Goal: Task Accomplishment & Management: Use online tool/utility

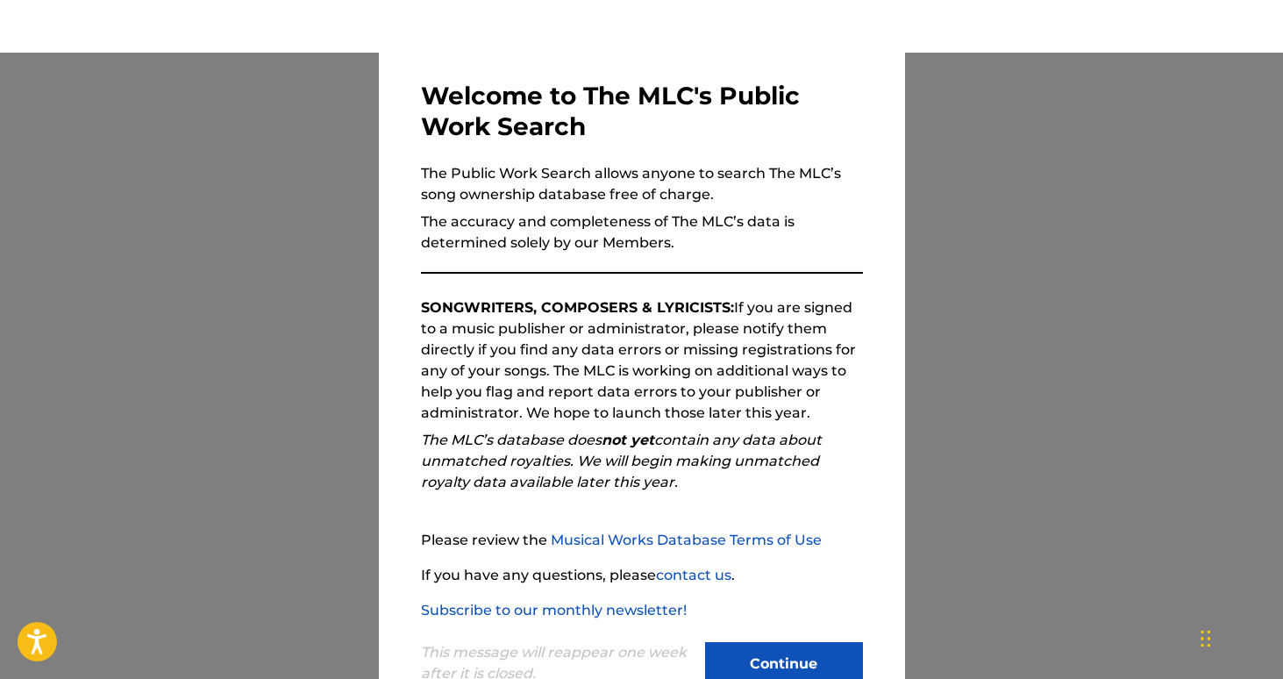
scroll to position [61, 0]
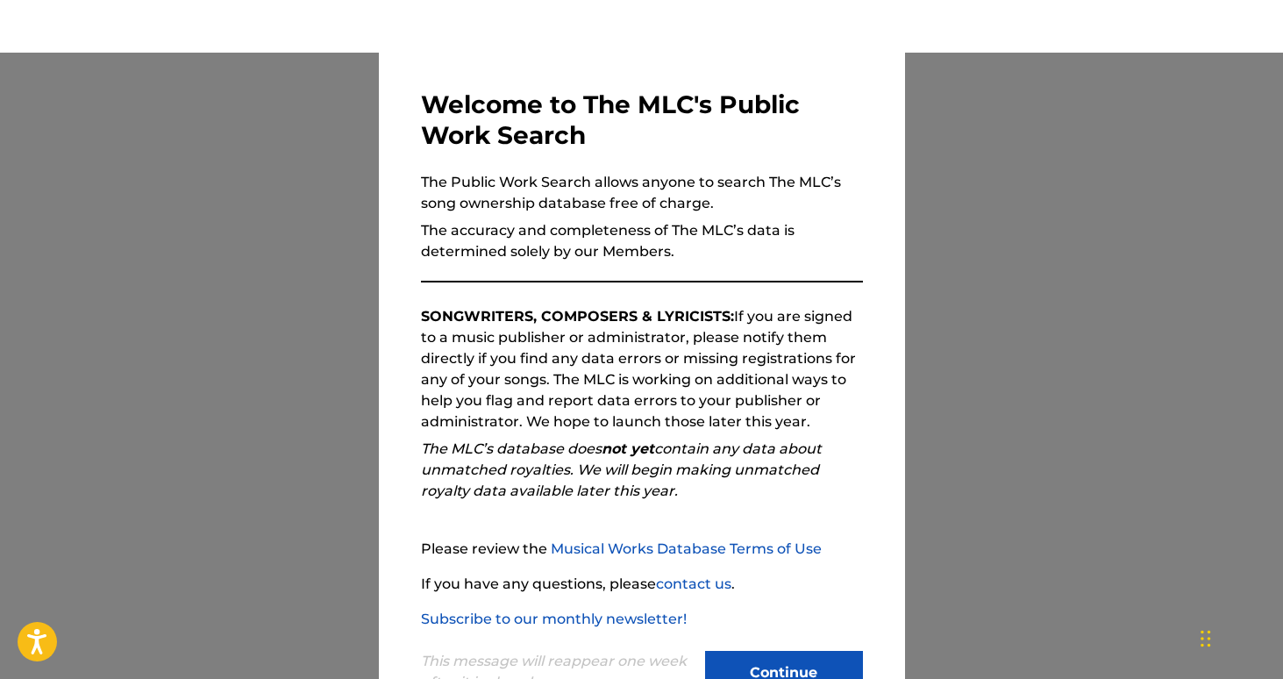
click at [795, 653] on button "Continue" at bounding box center [784, 673] width 158 height 44
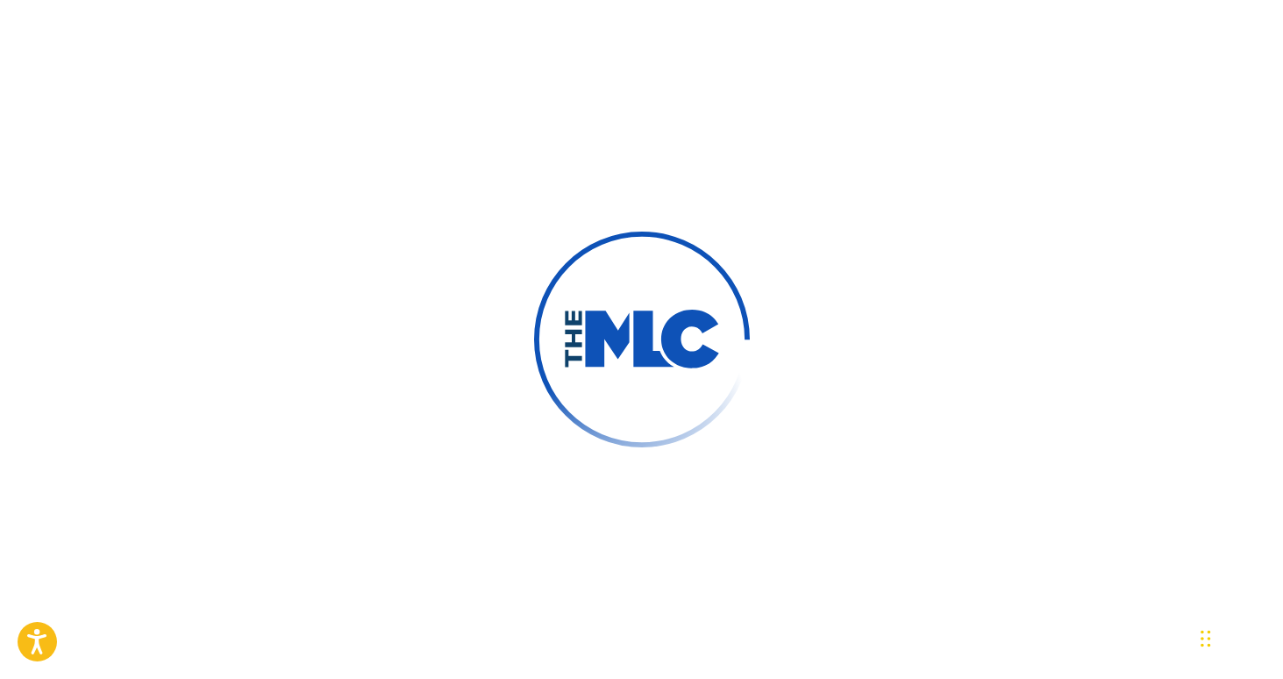
scroll to position [0, 0]
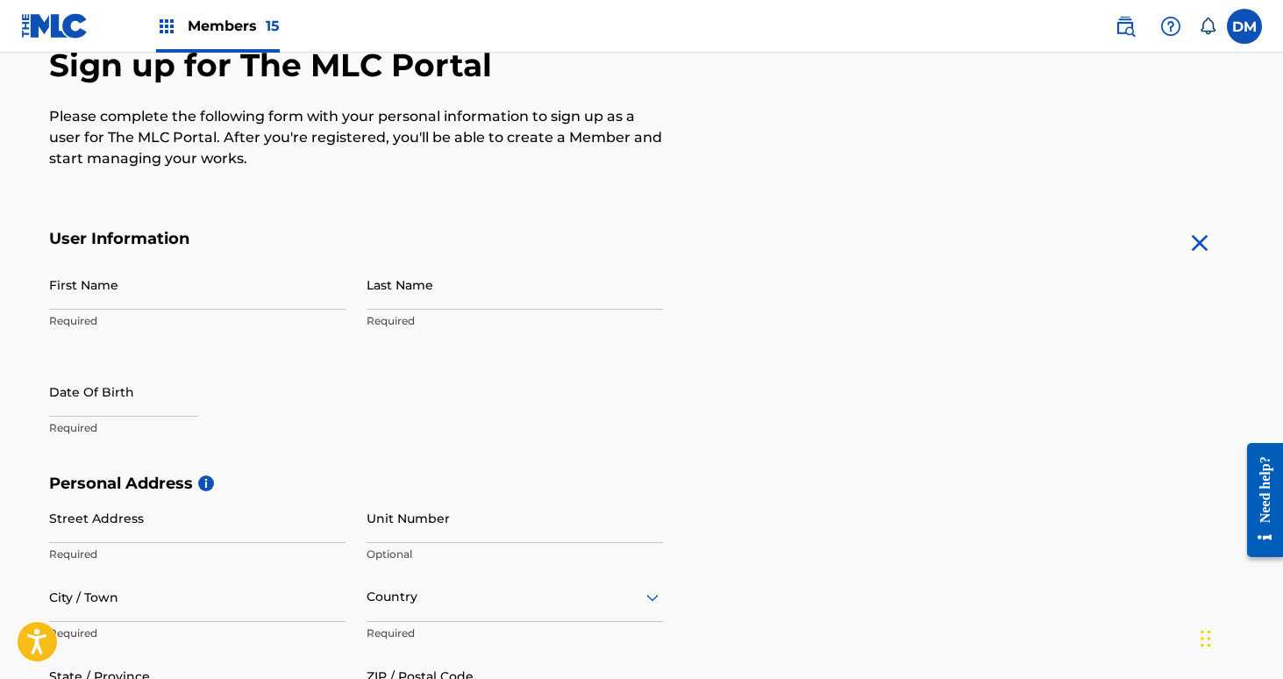
scroll to position [184, 0]
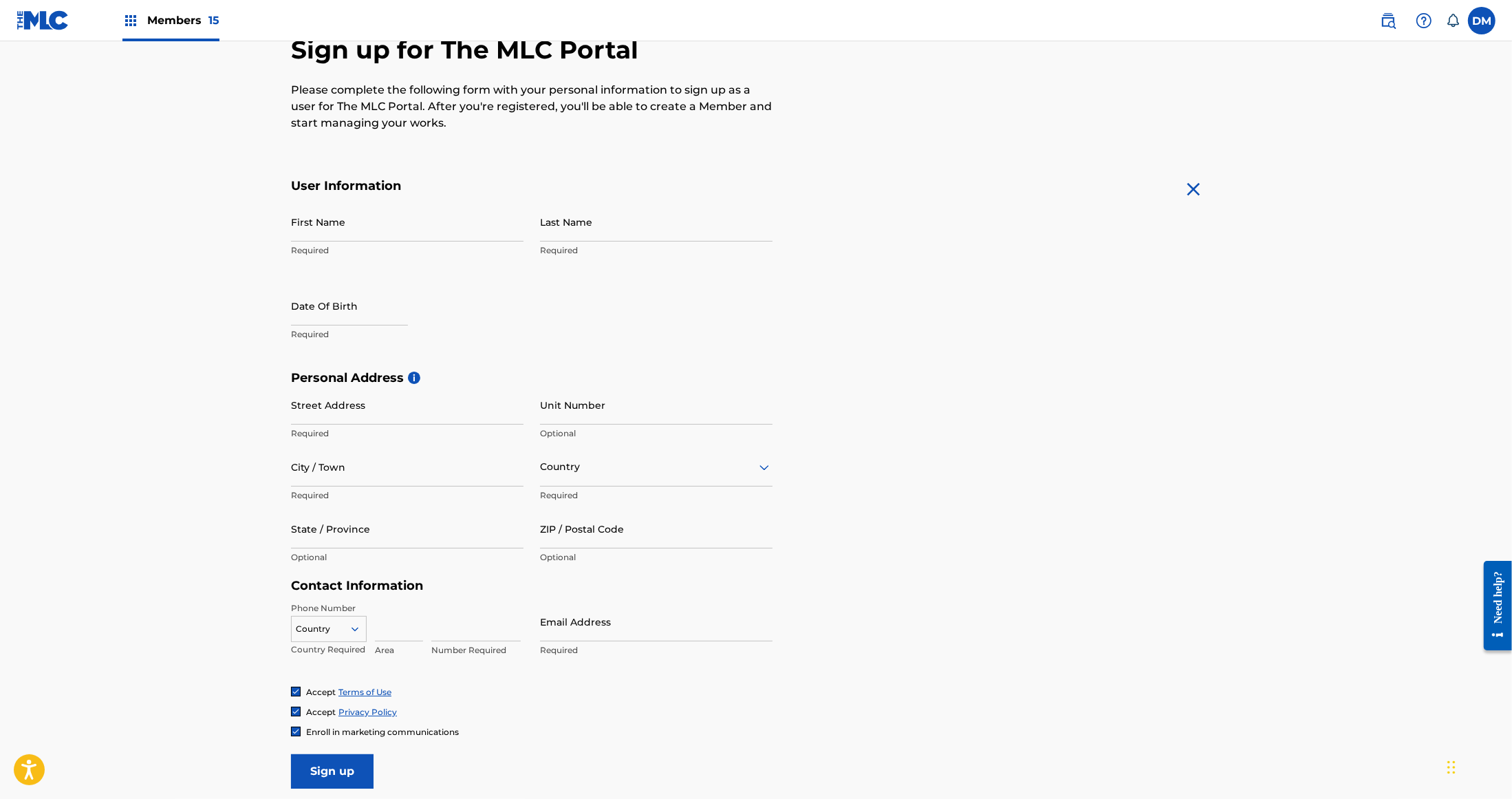
click at [1006, 25] on label at bounding box center [1481, 20] width 27 height 27
click at [1006, 20] on input "DM Daniel Mistich dan@royaltyone.xyz Notification Preferences Profile Log out" at bounding box center [1482, 20] width 0 height 0
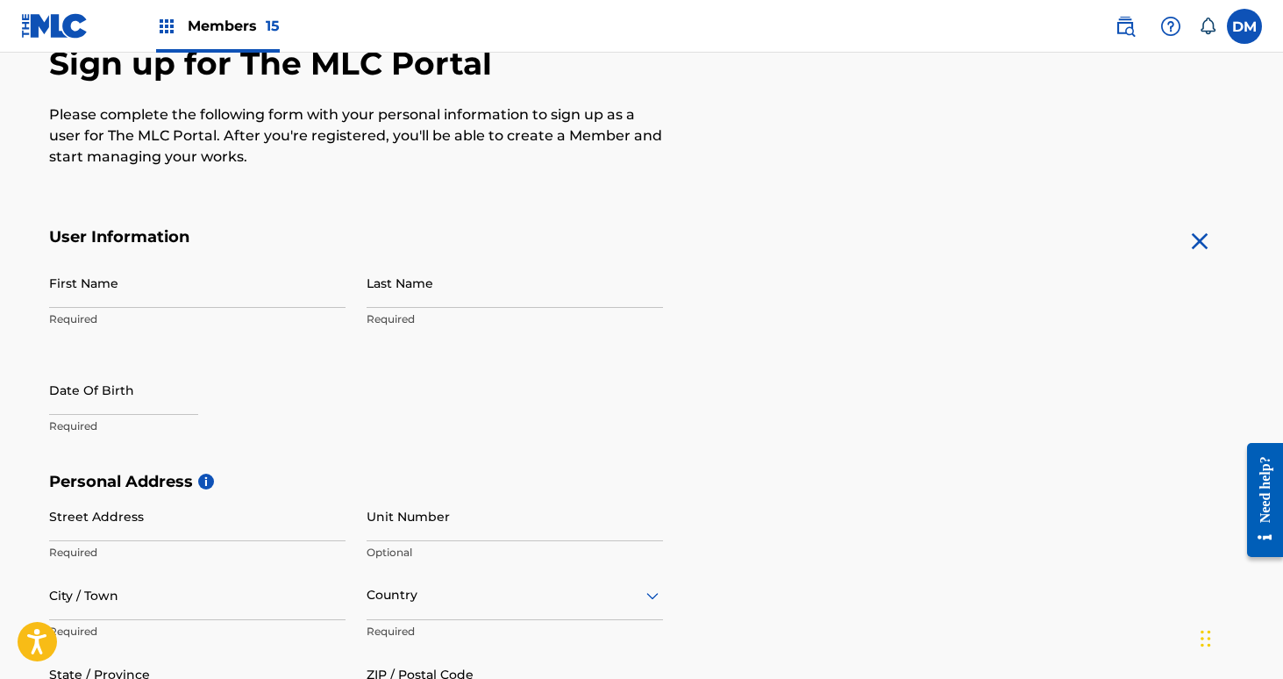
click at [986, 194] on div "The MLC uses identity verification before a user is registered to comply with K…" at bounding box center [642, 496] width 1228 height 1017
click at [1253, 27] on label at bounding box center [1244, 26] width 35 height 35
click at [1244, 26] on input "DM Daniel Mistich dan@royaltyone.xyz Notification Preferences Profile Log out" at bounding box center [1244, 26] width 0 height 0
click at [166, 26] on img at bounding box center [166, 26] width 21 height 21
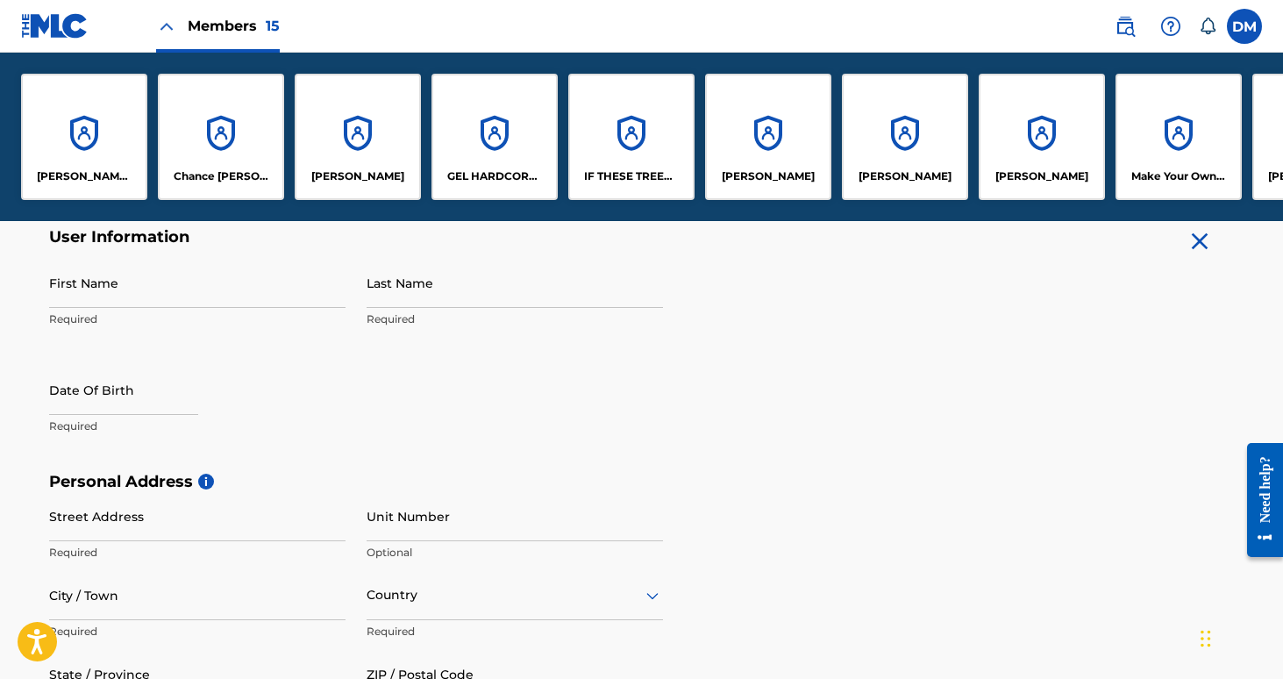
click at [25, 28] on img at bounding box center [55, 25] width 68 height 25
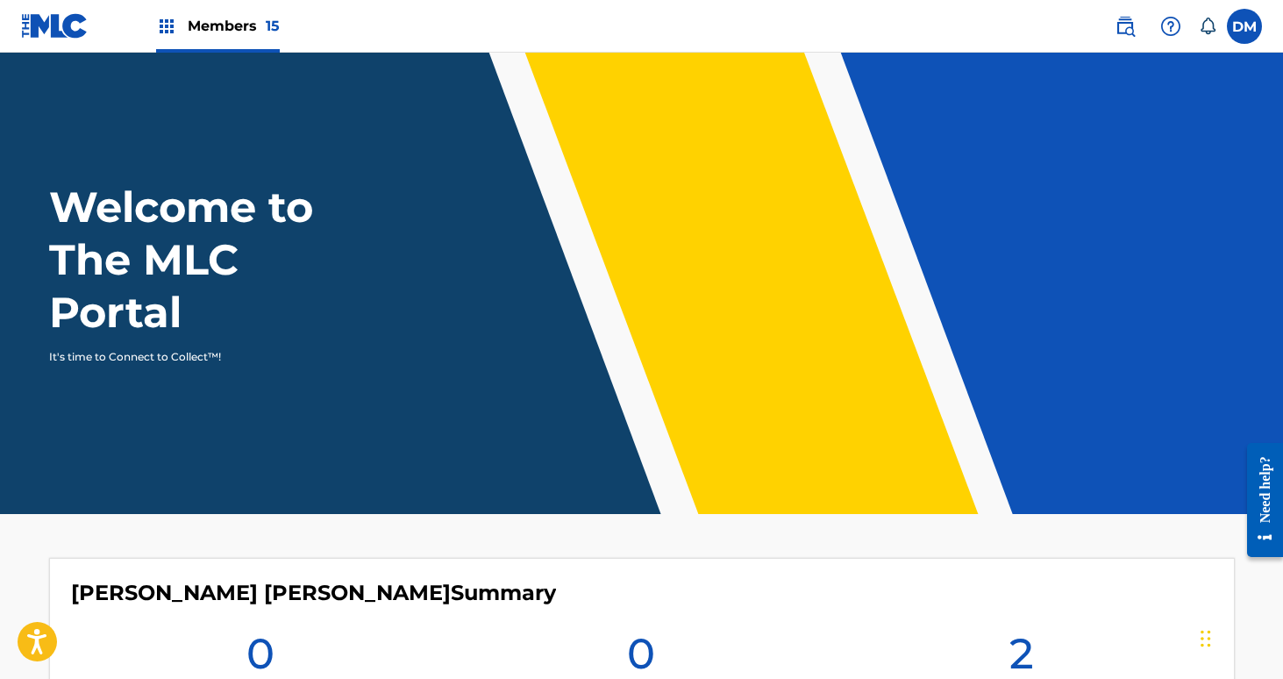
click at [1236, 29] on label at bounding box center [1244, 26] width 35 height 35
click at [1244, 26] on input "DM Daniel Mistich dan@royaltyone.xyz Notification Preferences Profile Log out" at bounding box center [1244, 26] width 0 height 0
click at [1131, 33] on img at bounding box center [1125, 26] width 21 height 21
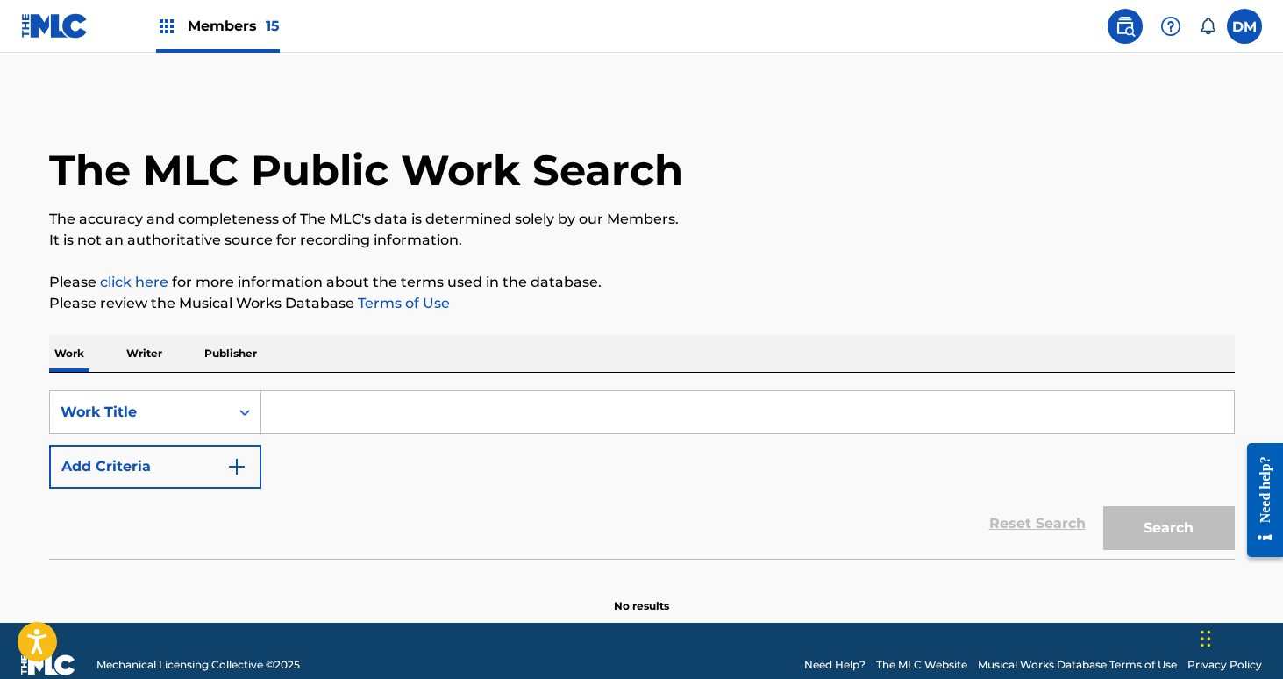
click at [140, 362] on p "Writer" at bounding box center [144, 353] width 46 height 37
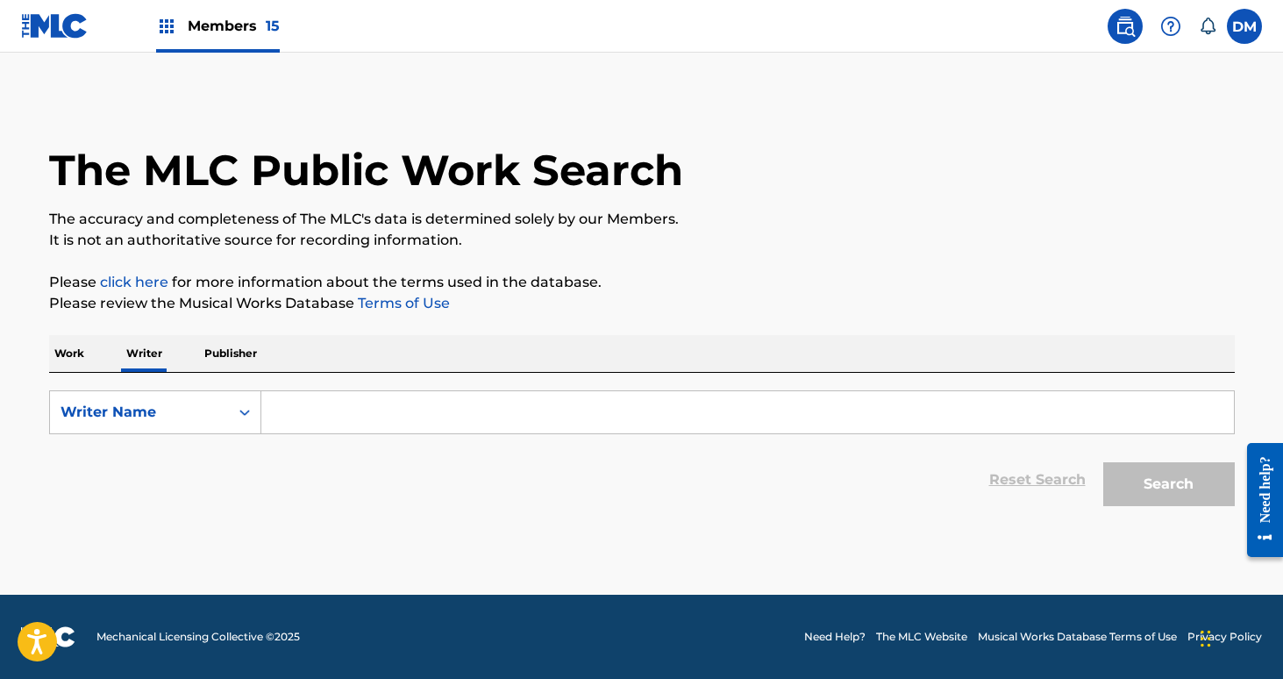
click at [293, 410] on input "Search Form" at bounding box center [747, 412] width 972 height 42
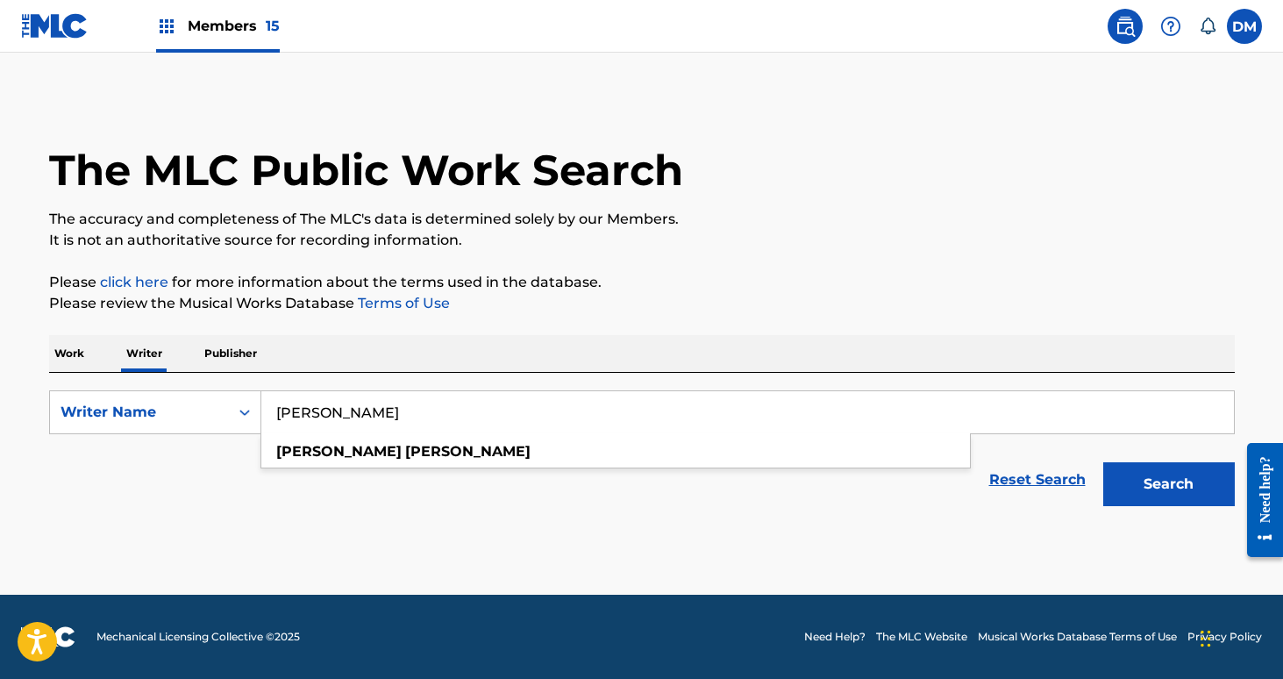
type input "sean hallock"
click at [1103, 462] on button "Search" at bounding box center [1169, 484] width 132 height 44
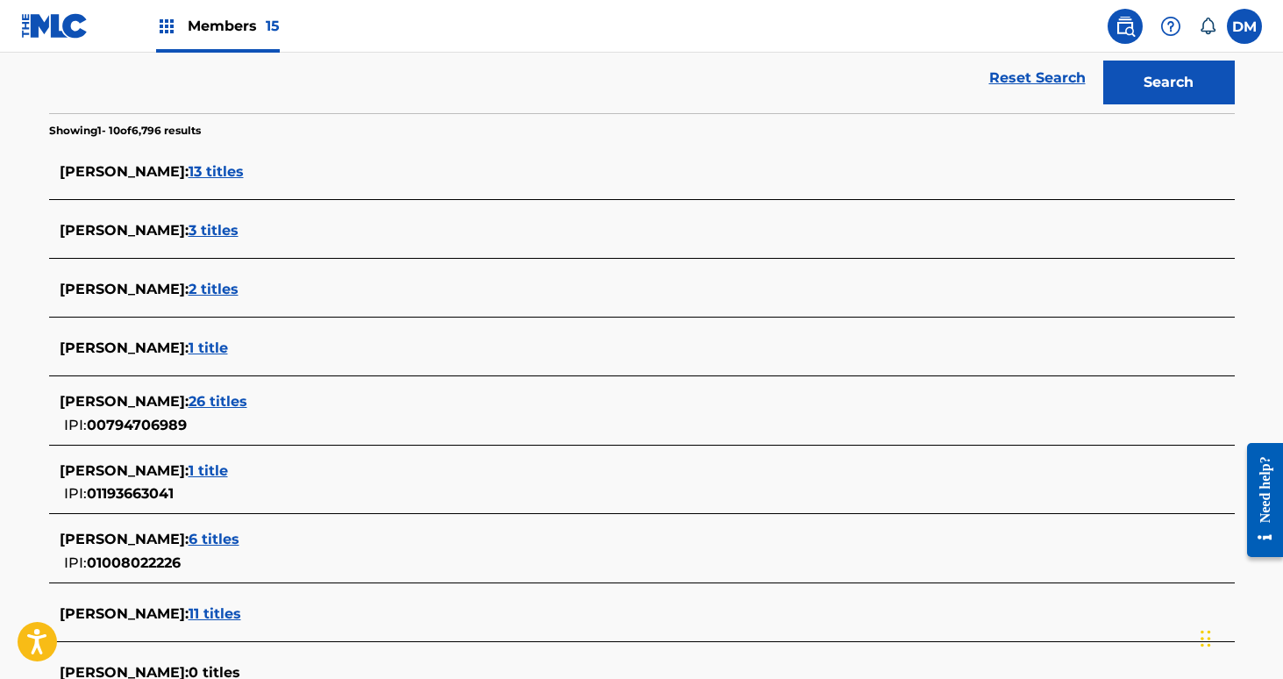
scroll to position [404, 0]
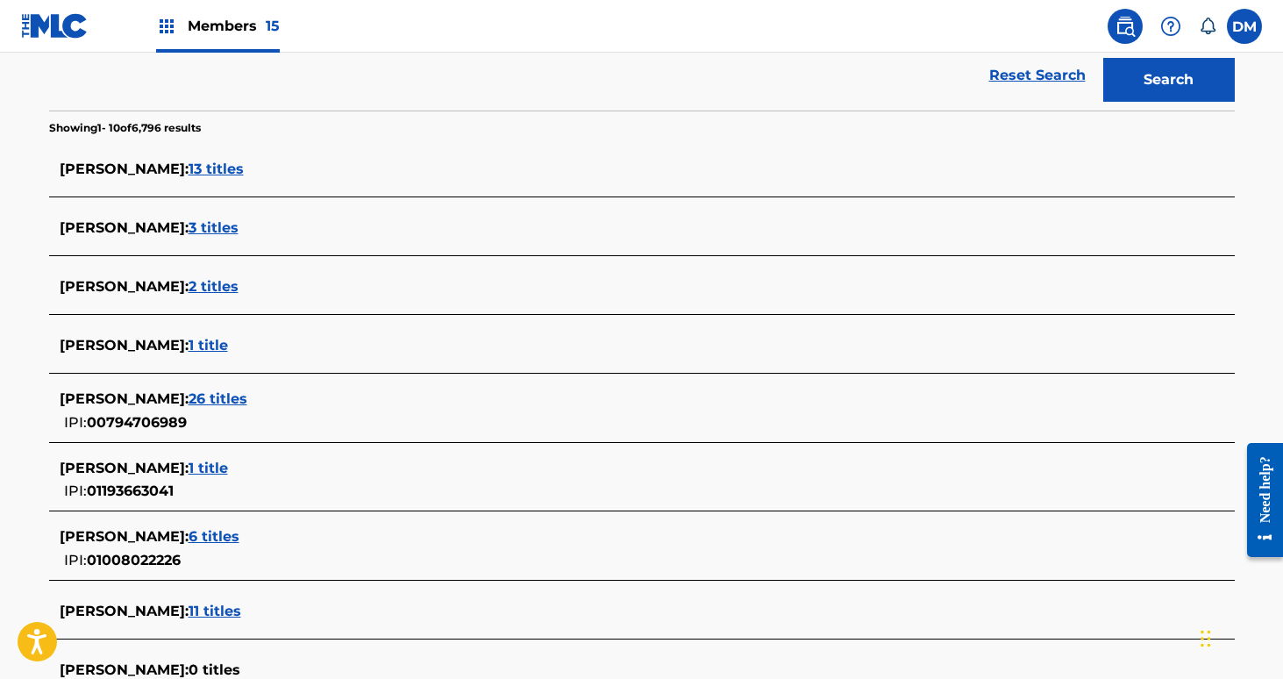
click at [220, 392] on span "26 titles" at bounding box center [218, 398] width 59 height 17
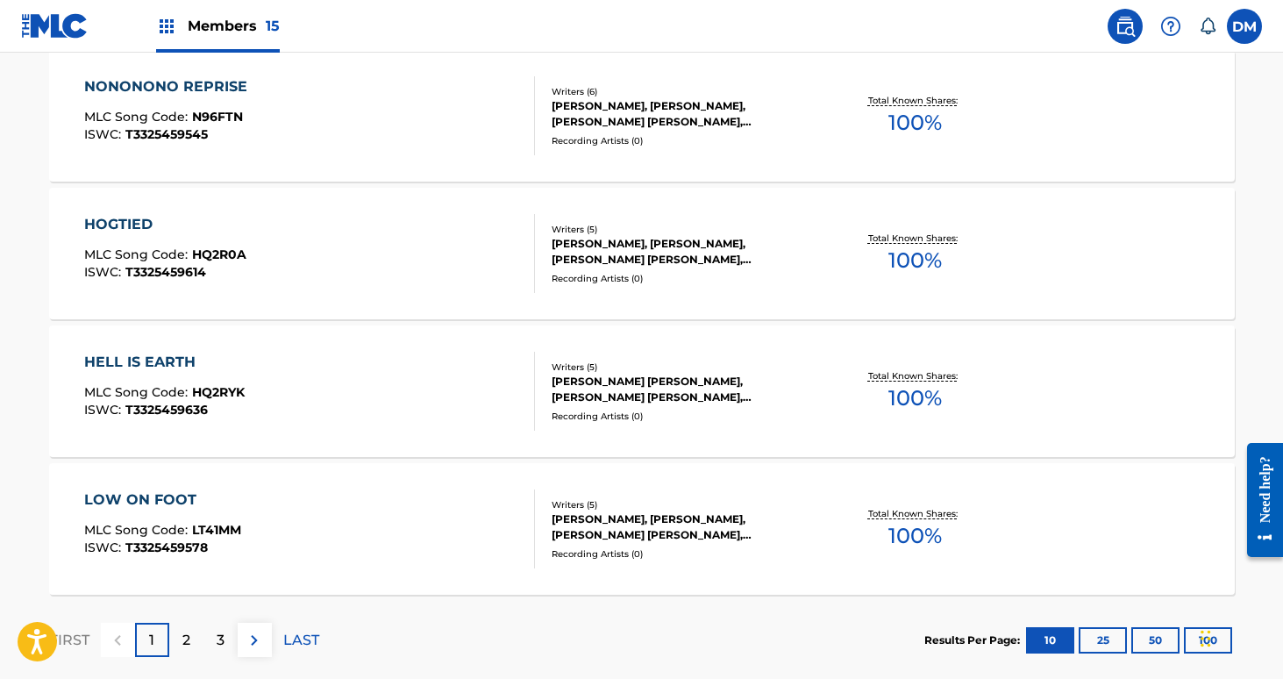
scroll to position [1378, 0]
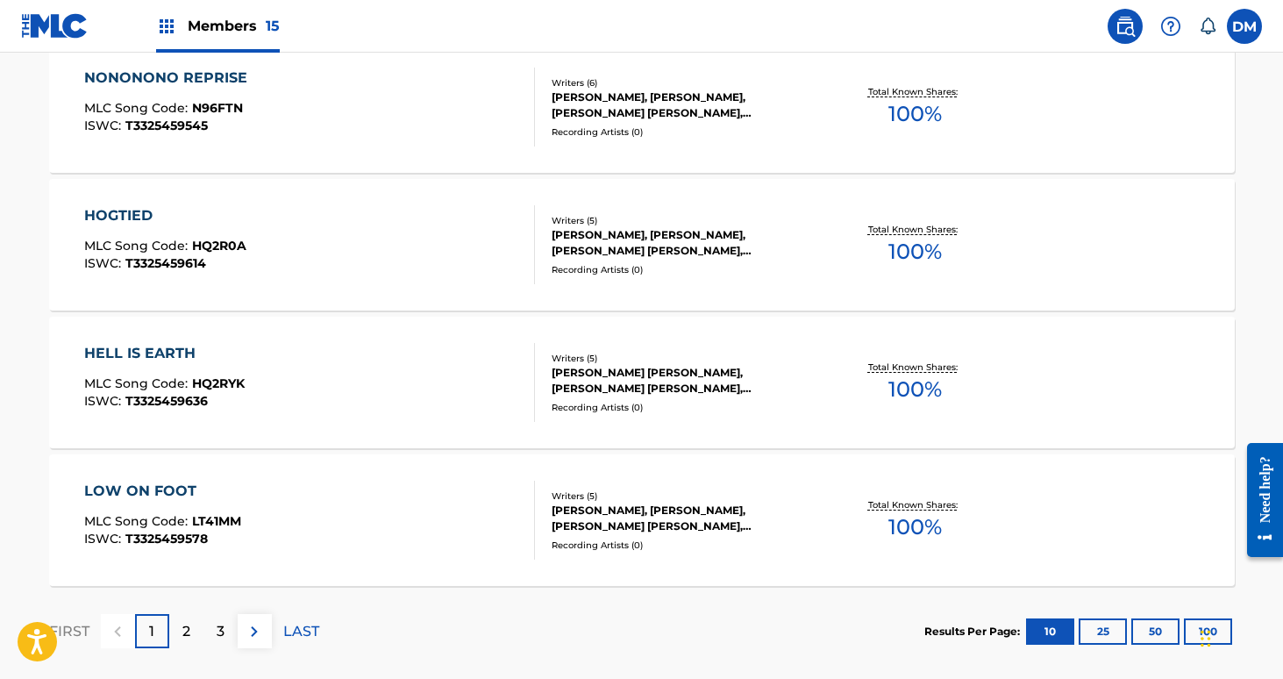
click at [1155, 633] on button "50" at bounding box center [1155, 631] width 48 height 26
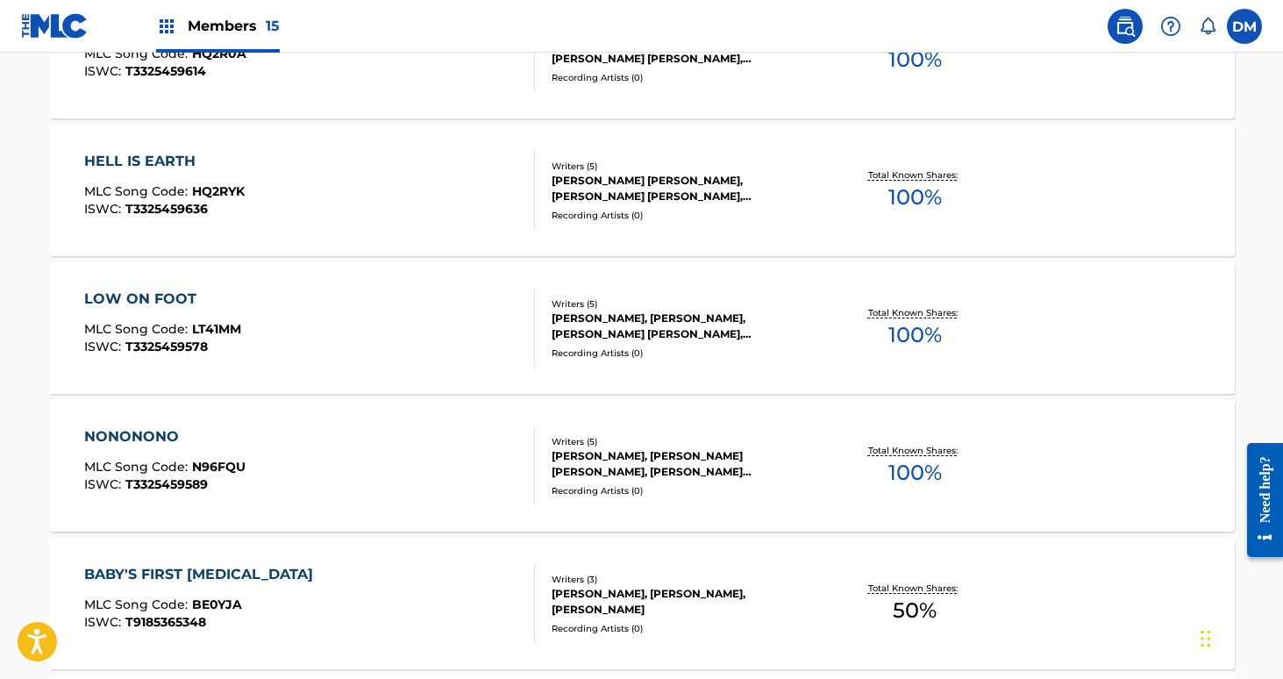
scroll to position [1312, 0]
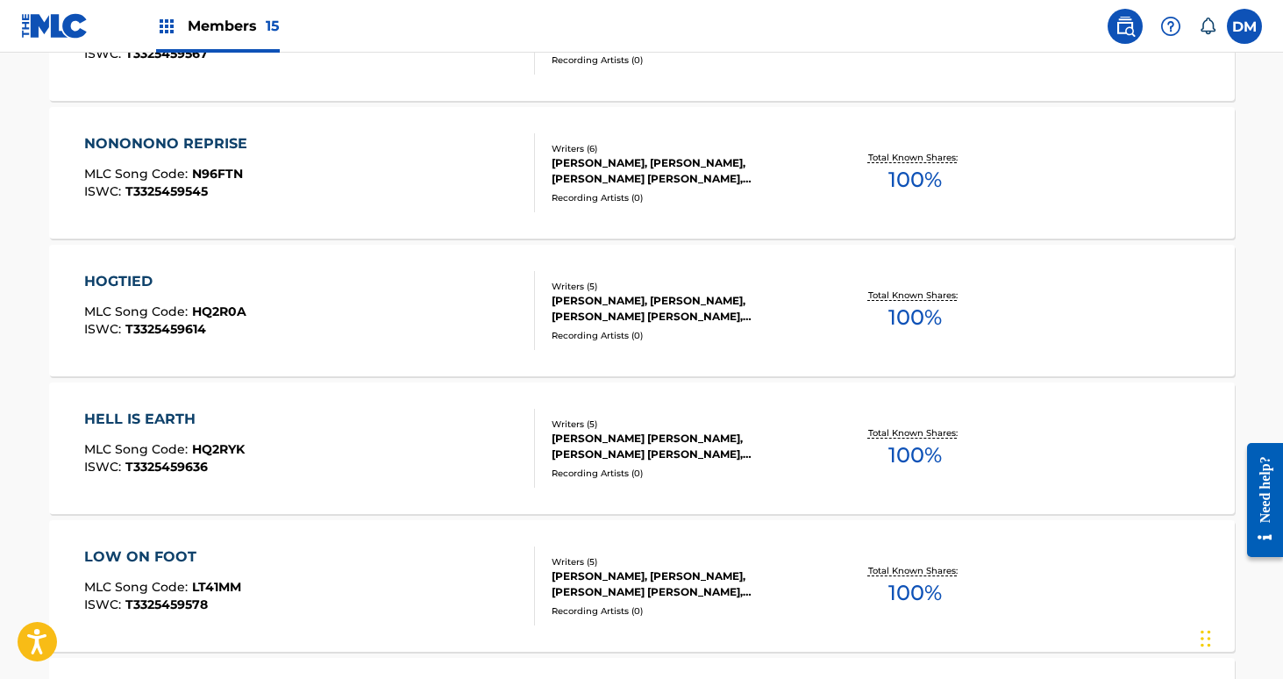
click at [1246, 25] on label at bounding box center [1244, 26] width 35 height 35
click at [1244, 26] on input "DM Daniel Mistich dan@royaltyone.xyz Notification Preferences Profile Log out" at bounding box center [1244, 26] width 0 height 0
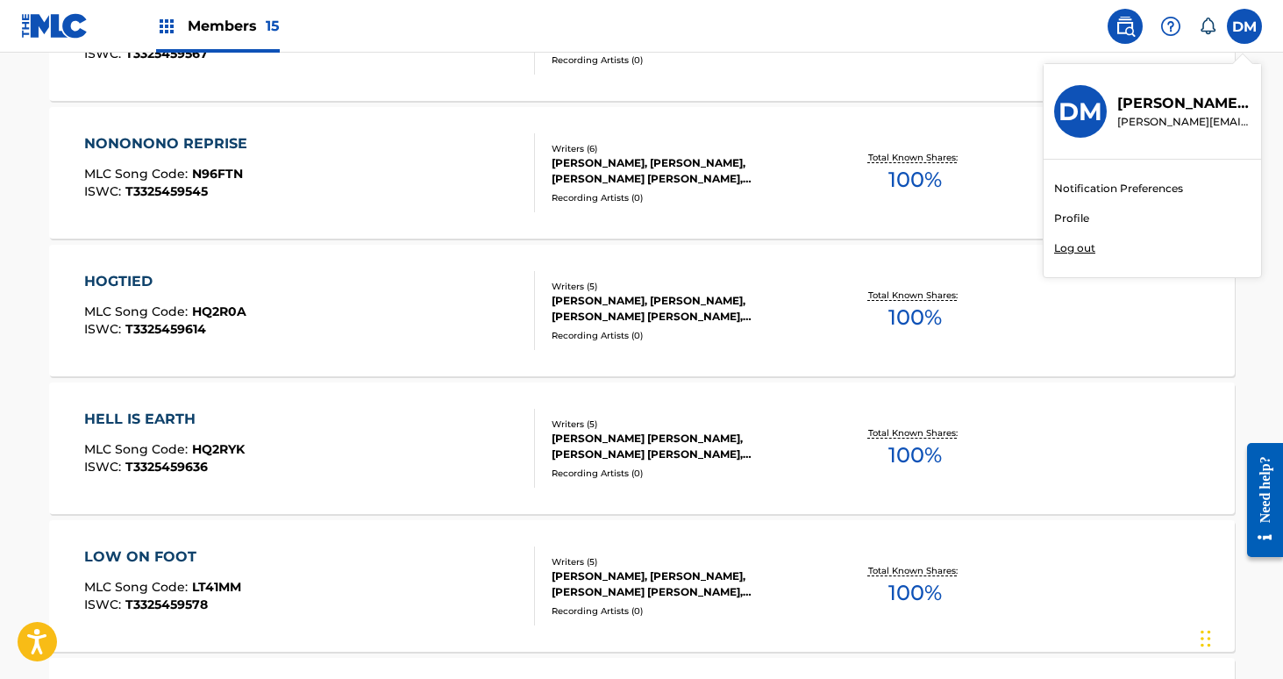
click at [1062, 219] on link "Profile" at bounding box center [1071, 218] width 35 height 16
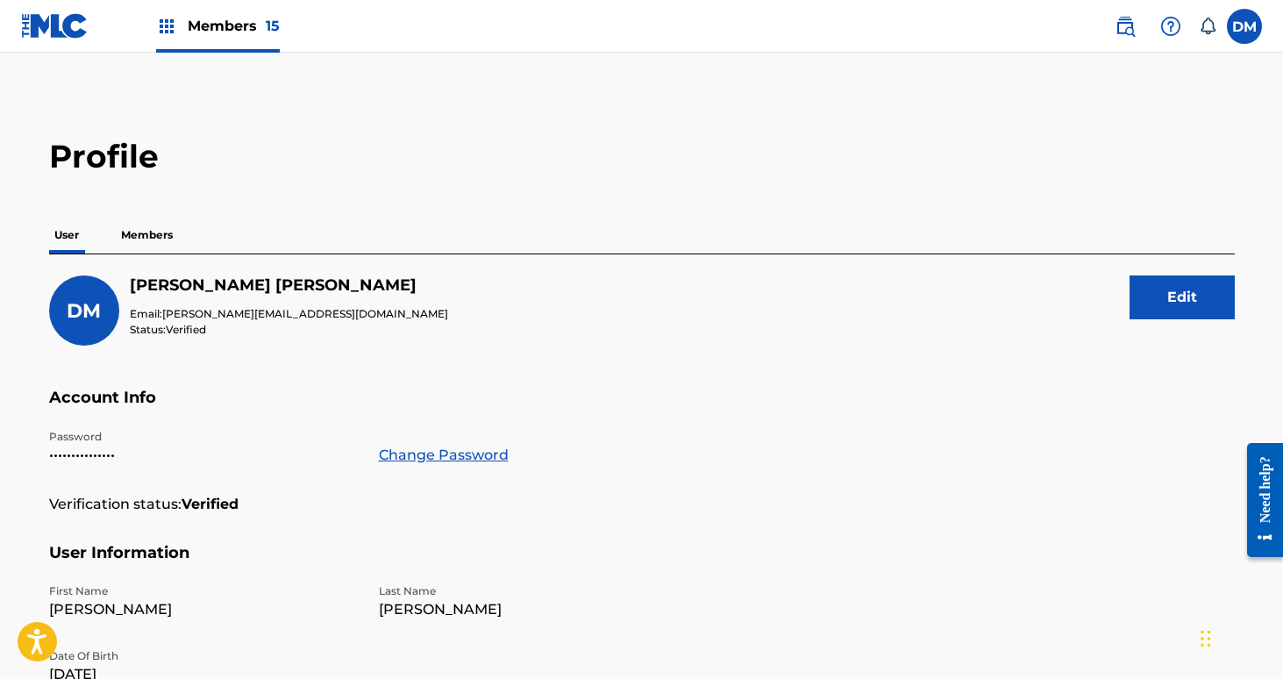
click at [140, 229] on p "Members" at bounding box center [147, 235] width 62 height 37
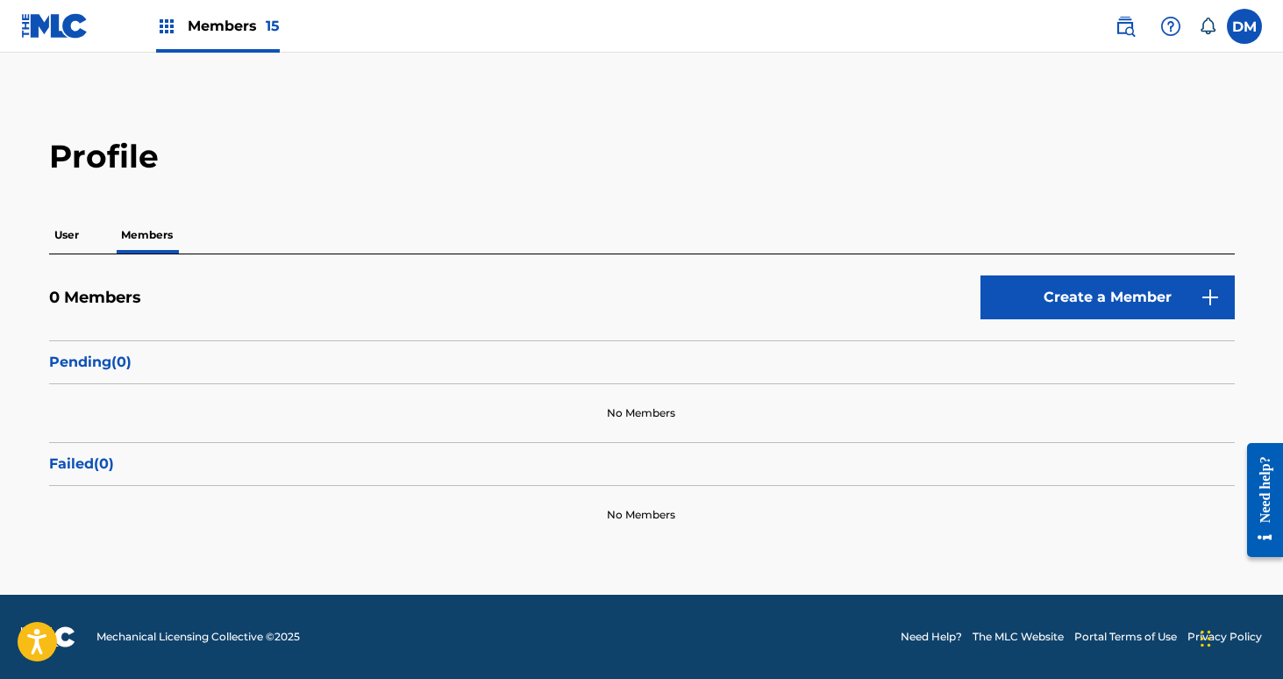
click at [1139, 287] on link "Create a Member" at bounding box center [1107, 297] width 254 height 44
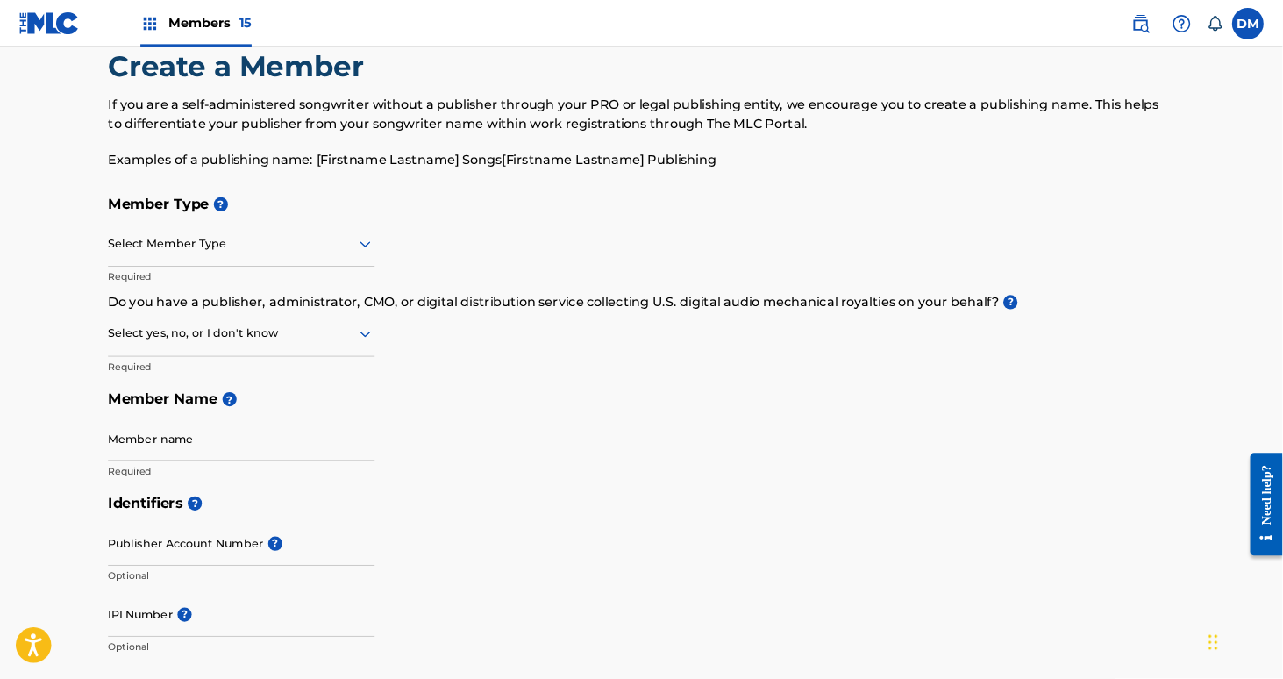
scroll to position [43, 0]
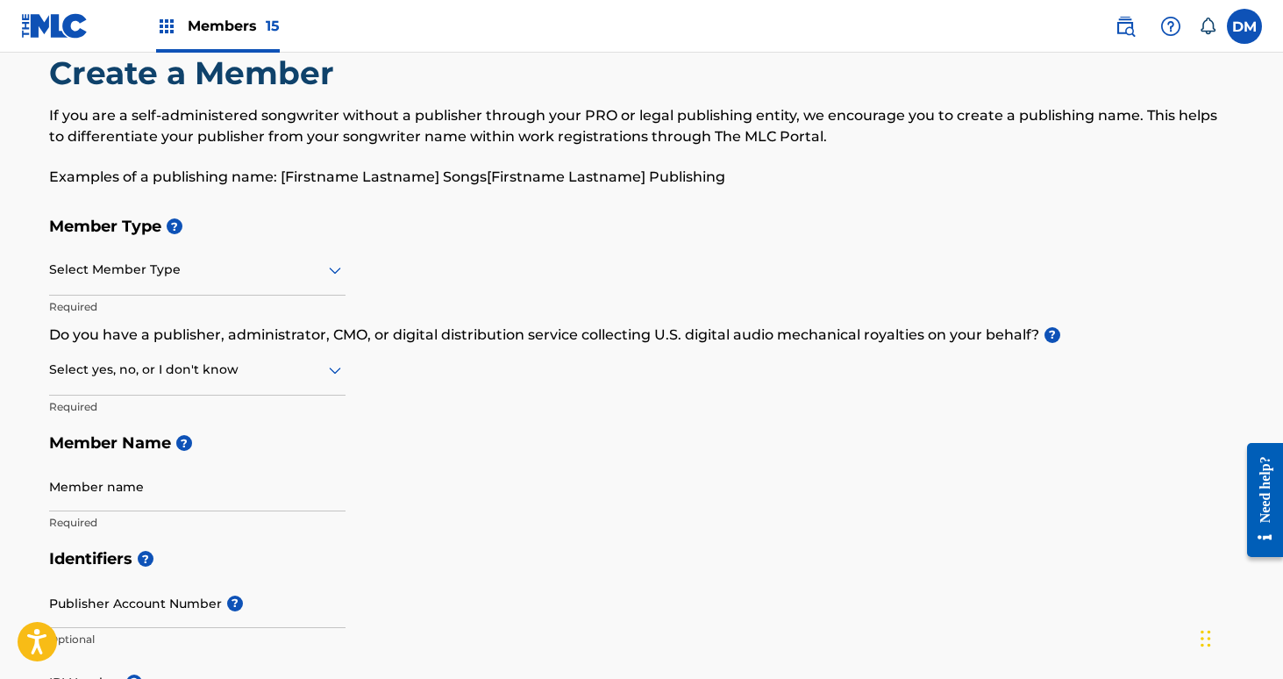
click at [155, 380] on div at bounding box center [197, 370] width 296 height 22
click at [511, 424] on h5 "Member Name ?" at bounding box center [642, 443] width 1186 height 38
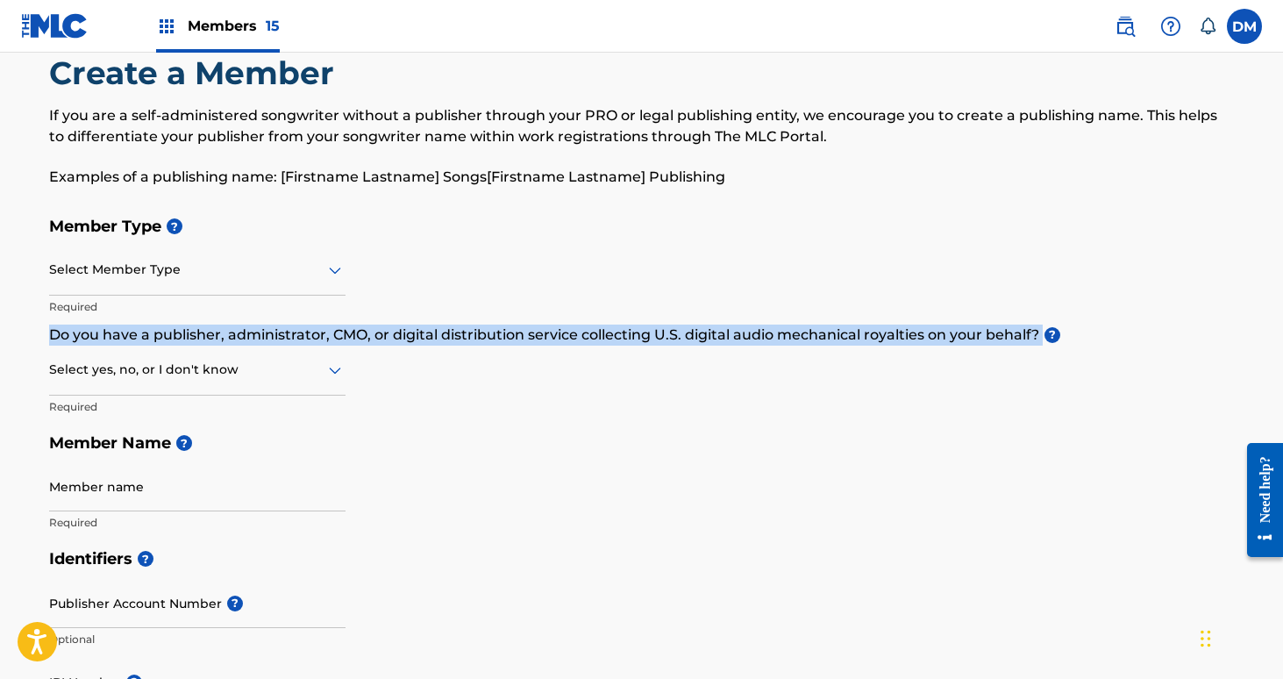
drag, startPoint x: 52, startPoint y: 328, endPoint x: 1037, endPoint y: 338, distance: 985.7
click at [1037, 338] on p "Do you have a publisher, administrator, CMO, or digital distribution service co…" at bounding box center [642, 334] width 1186 height 21
copy p "Do you have a publisher, administrator, CMO, or digital distribution service co…"
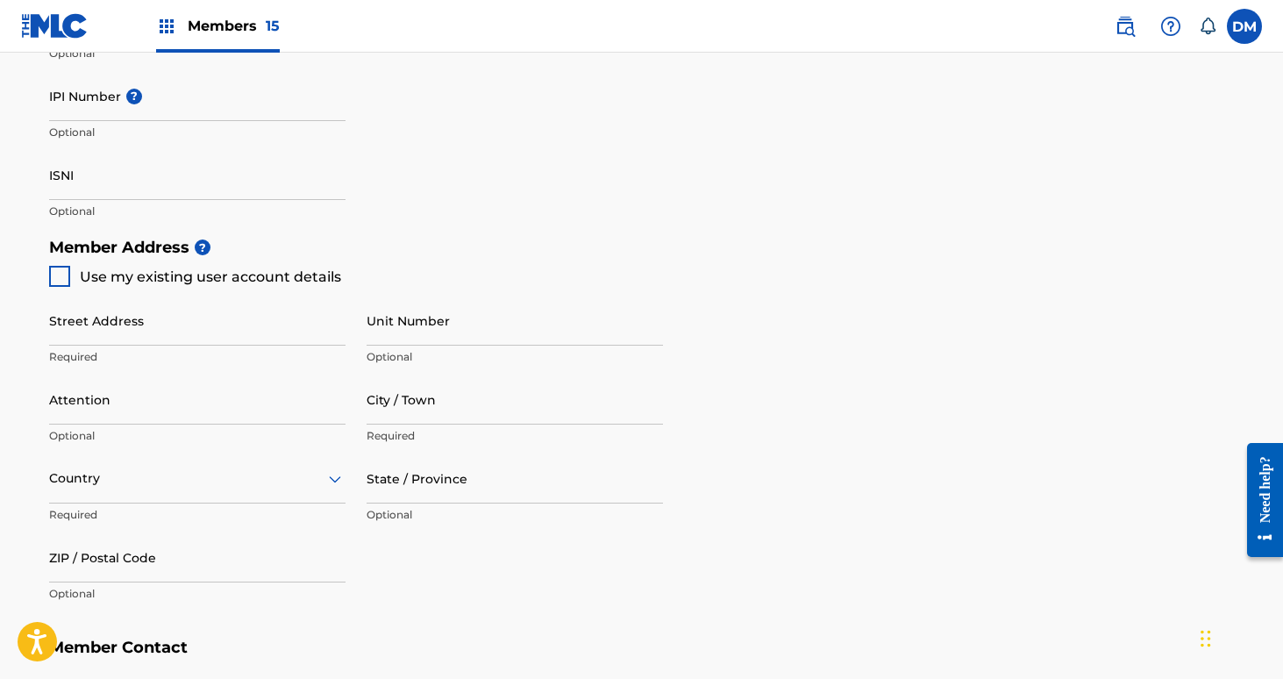
scroll to position [539, 0]
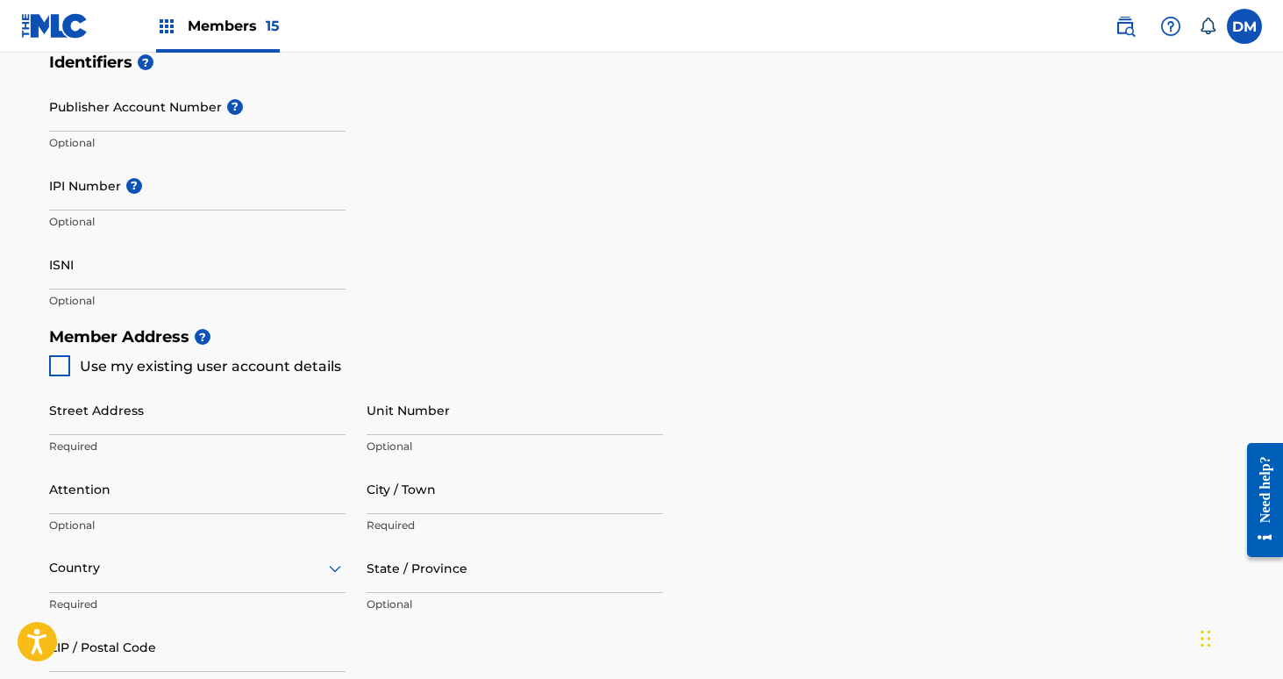
click at [184, 17] on div "Members 15" at bounding box center [218, 26] width 124 height 52
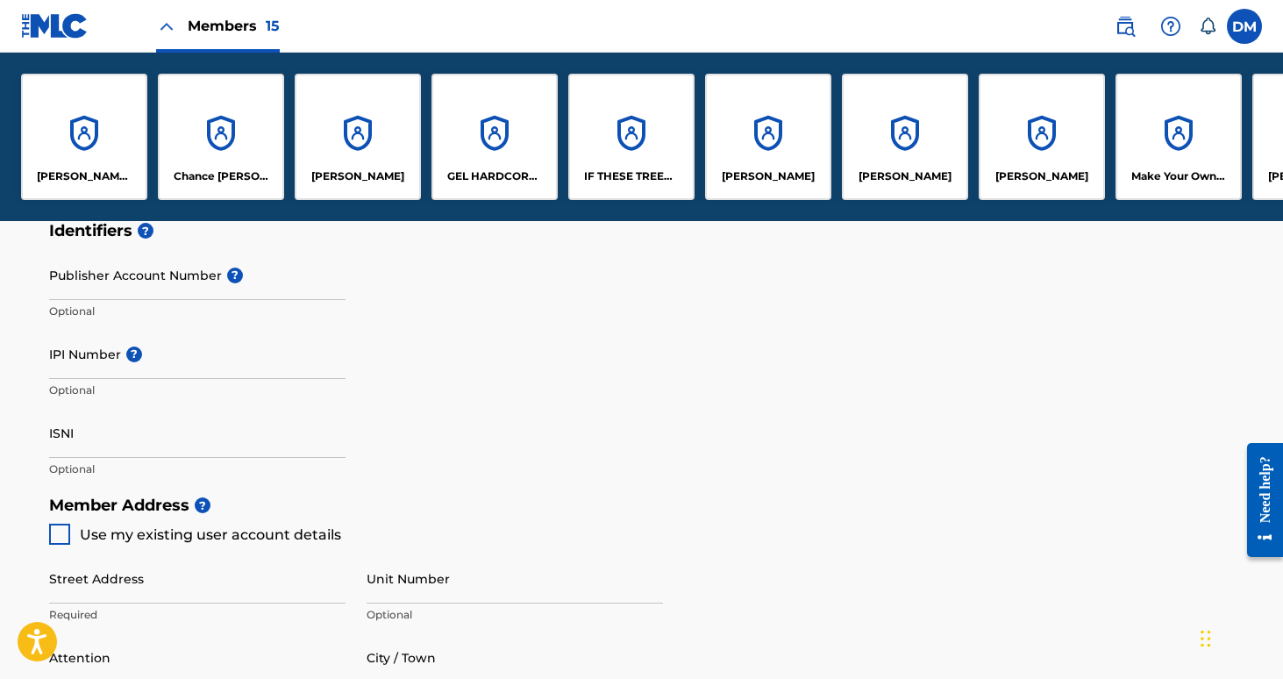
scroll to position [708, 0]
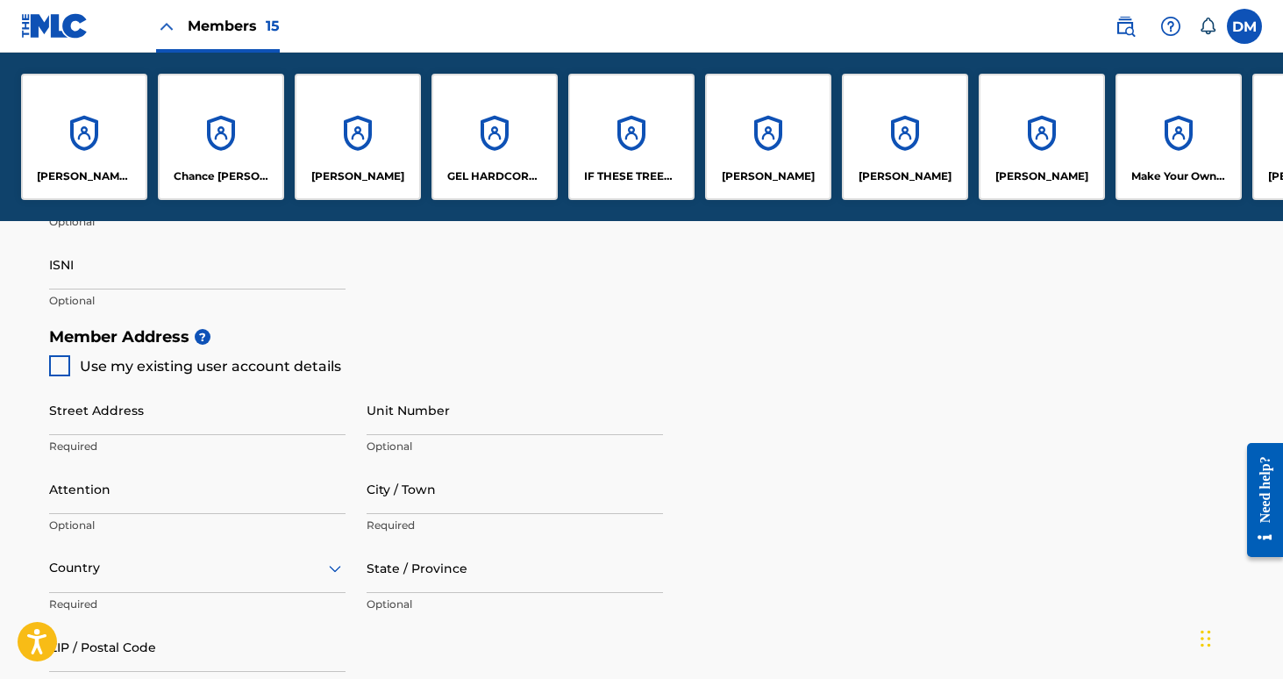
click at [117, 146] on div "Blair Victoria Howerton" at bounding box center [84, 137] width 126 height 126
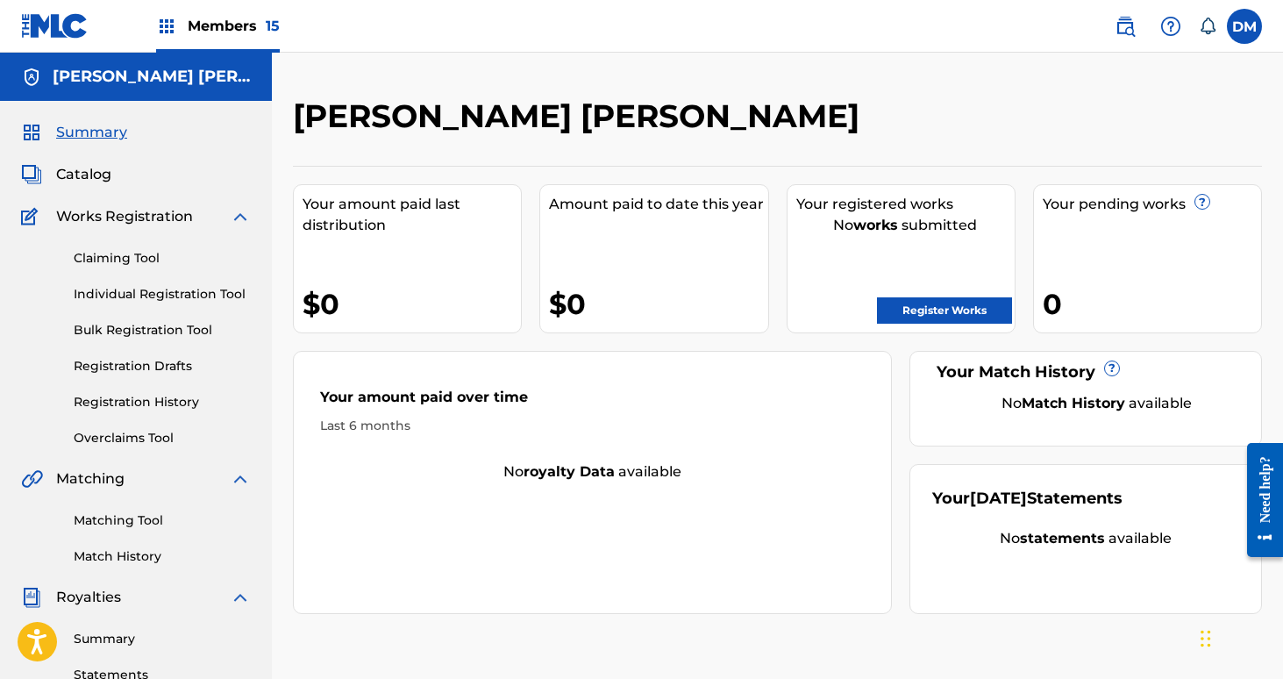
click at [108, 260] on link "Claiming Tool" at bounding box center [162, 258] width 177 height 18
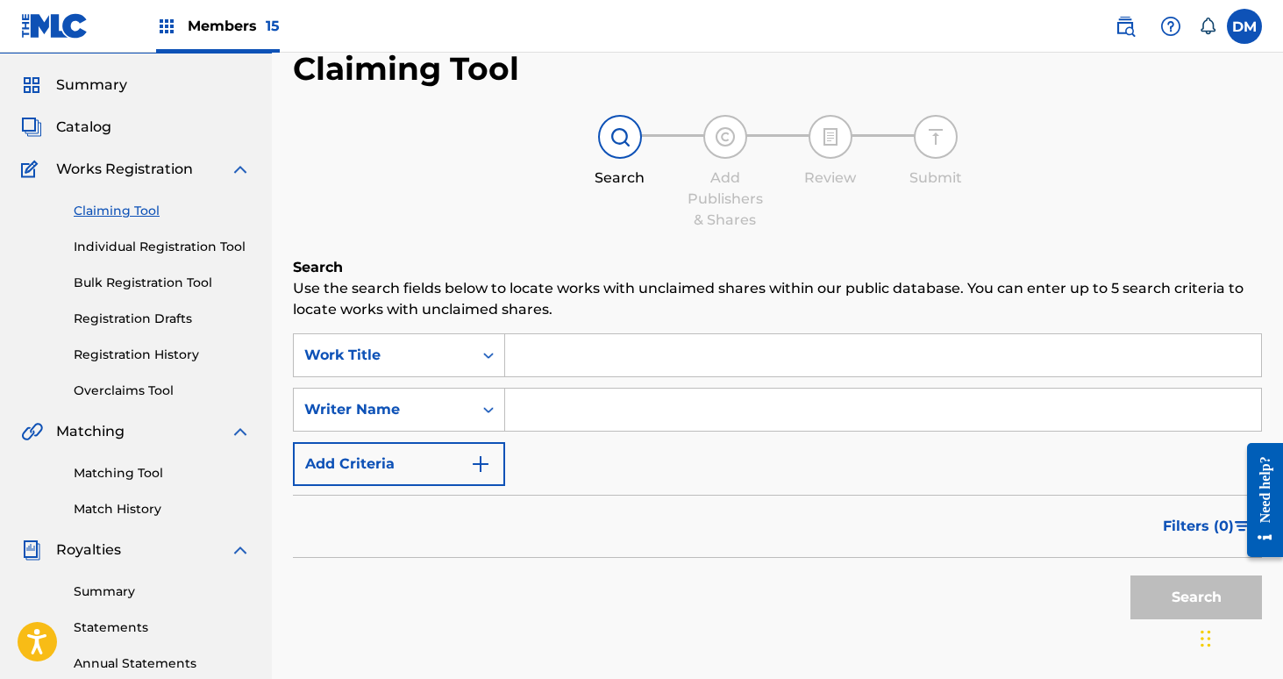
scroll to position [52, 0]
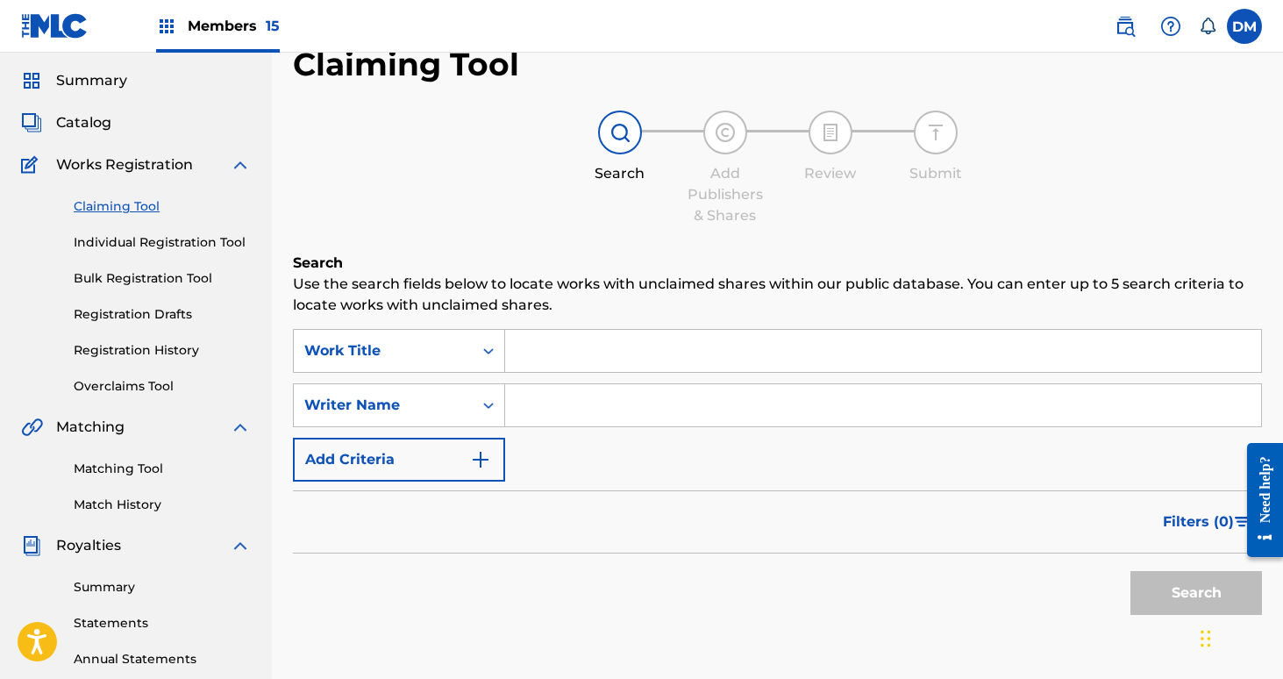
click at [541, 411] on input "Search Form" at bounding box center [883, 405] width 756 height 42
click at [523, 399] on input "Search Form" at bounding box center [883, 405] width 756 height 42
click at [439, 525] on div "Filters ( 0 )" at bounding box center [777, 521] width 969 height 63
click at [561, 400] on input "Search Form" at bounding box center [883, 405] width 756 height 42
type input "meisterhans"
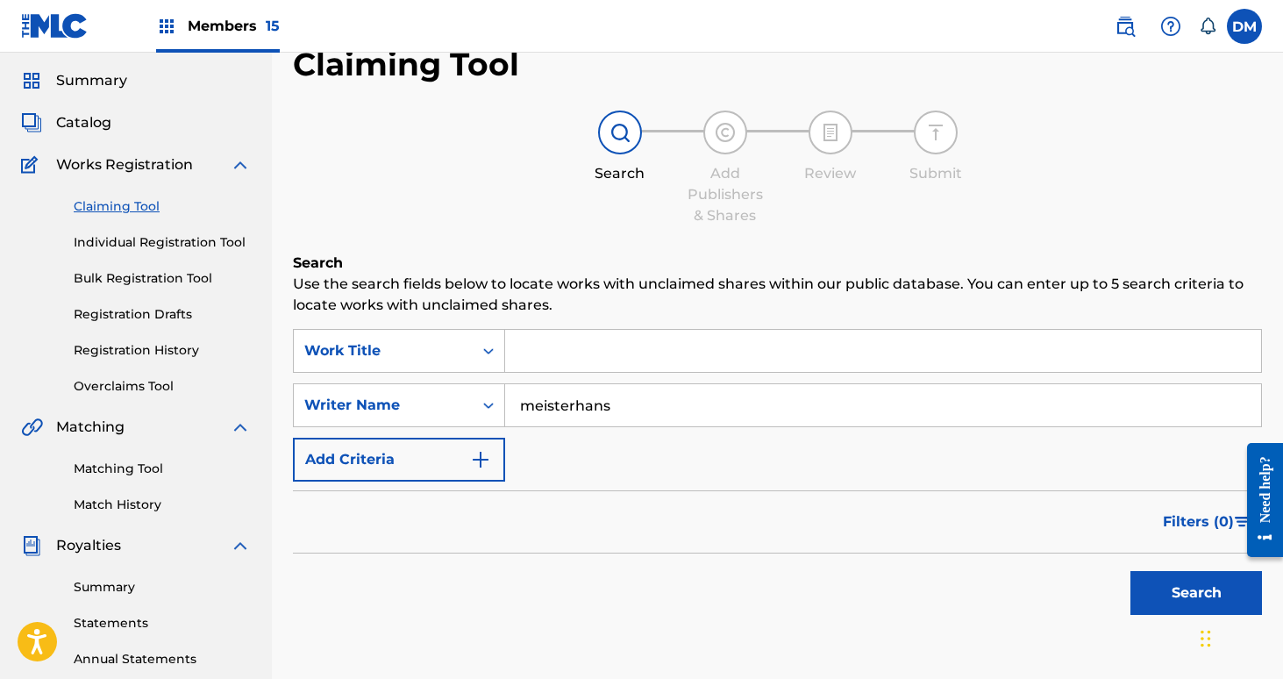
click at [1130, 571] on button "Search" at bounding box center [1196, 593] width 132 height 44
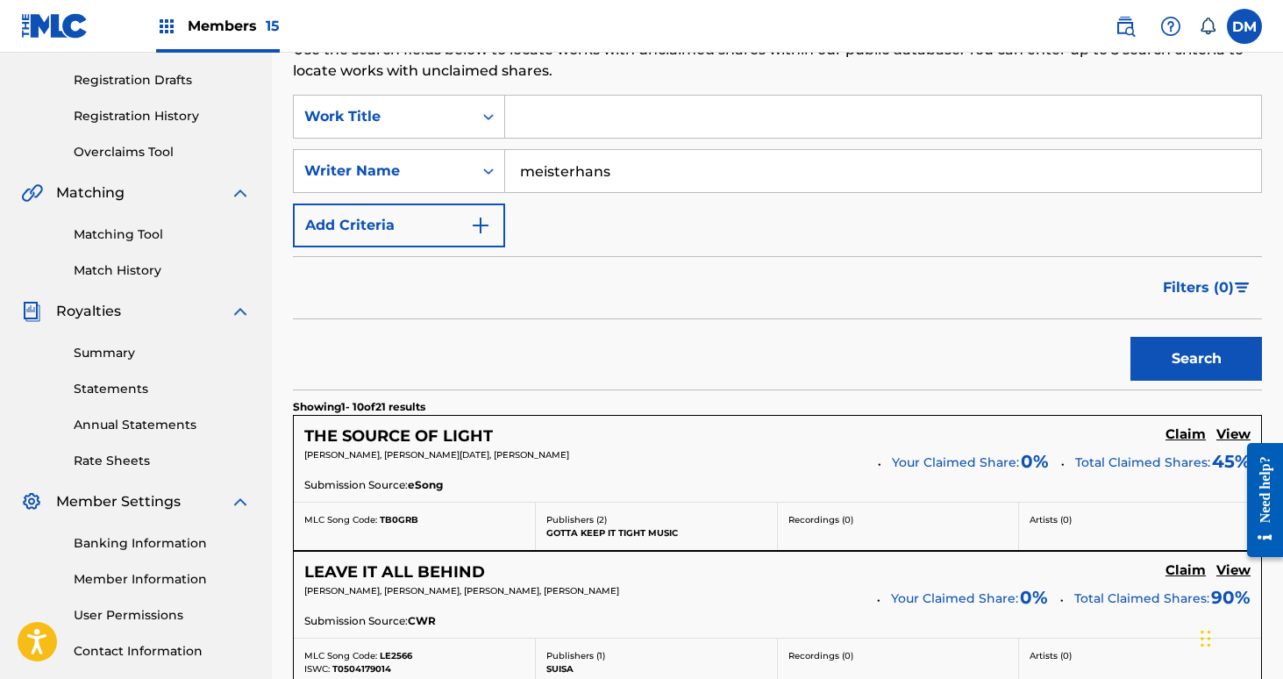
scroll to position [290, 0]
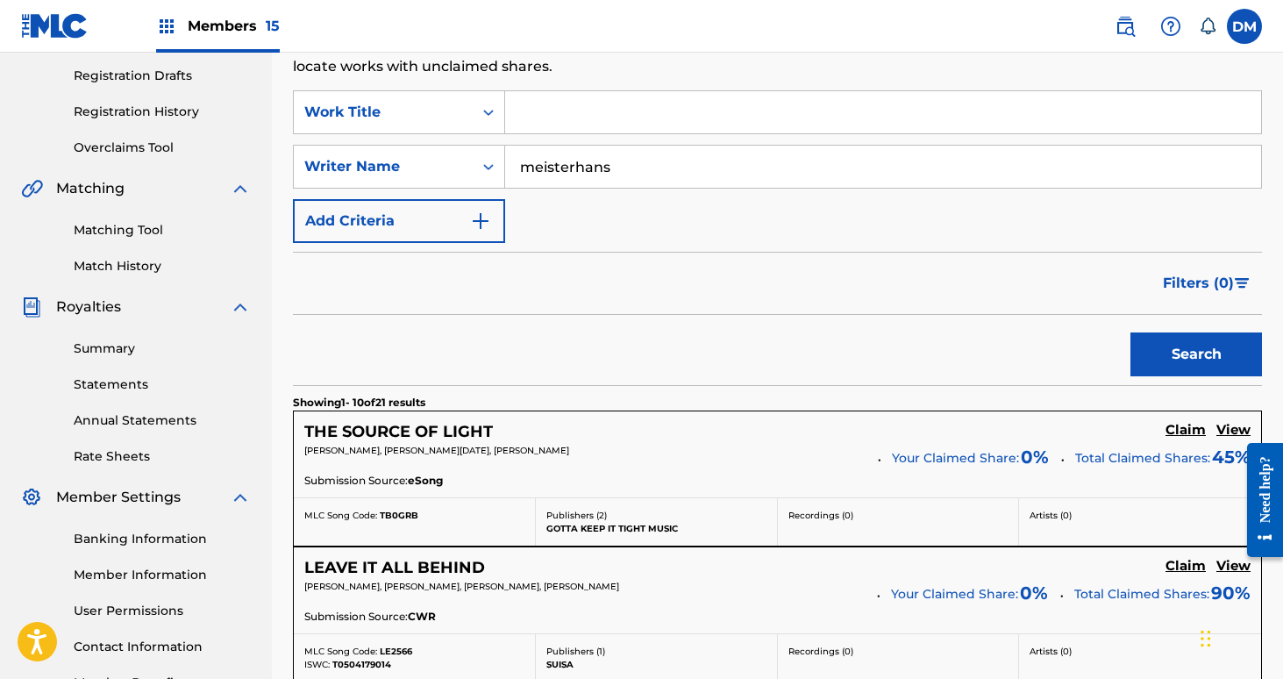
click at [1236, 429] on h5 "View" at bounding box center [1233, 430] width 34 height 17
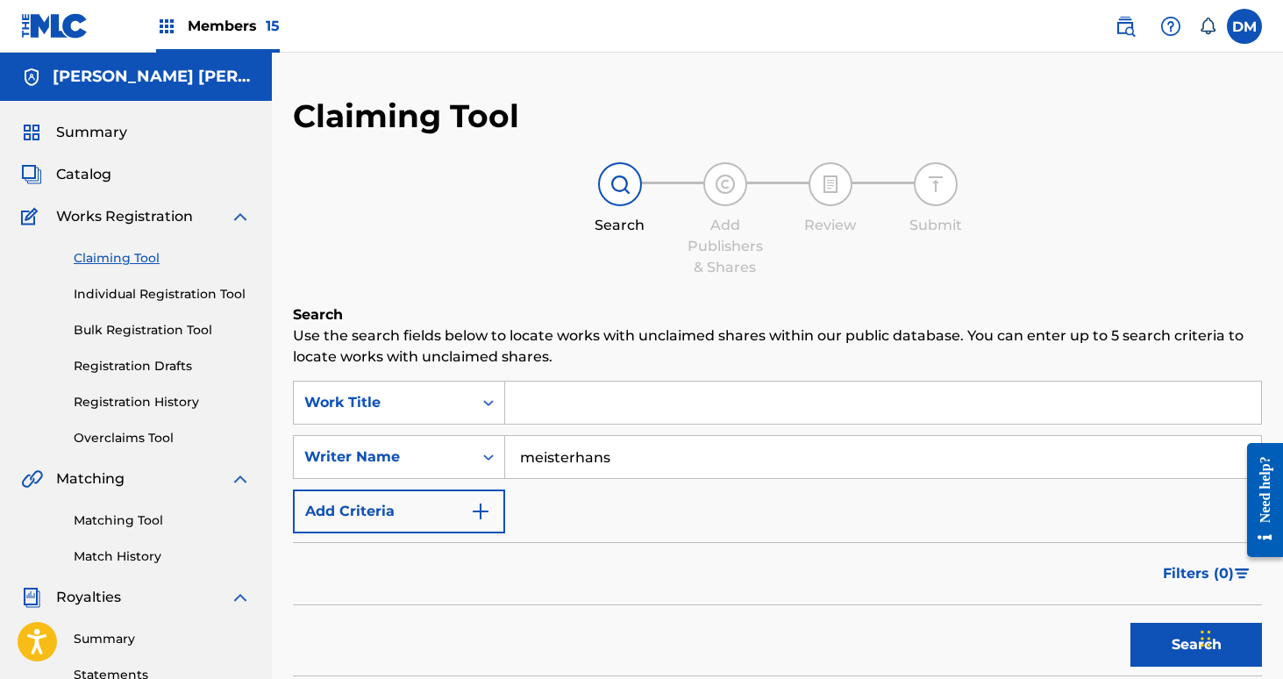
click at [577, 456] on input "meisterhans" at bounding box center [883, 457] width 756 height 42
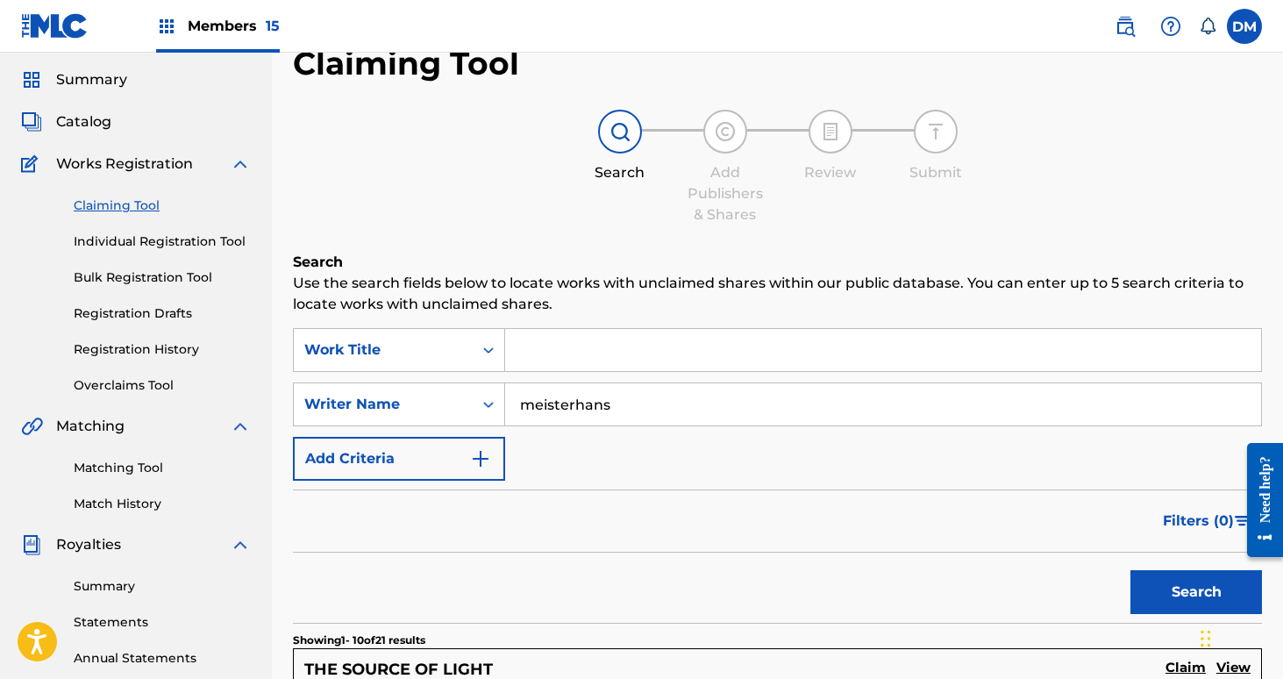
scroll to position [55, 0]
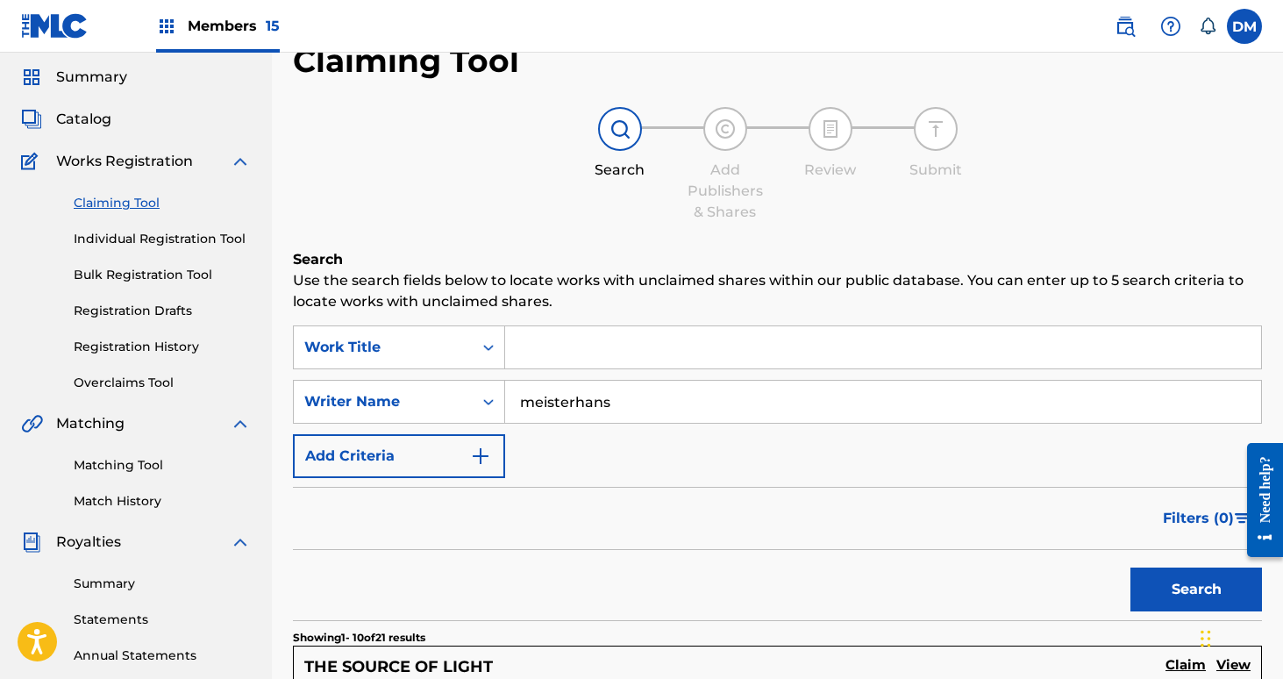
click at [586, 346] on input "Search Form" at bounding box center [883, 347] width 756 height 42
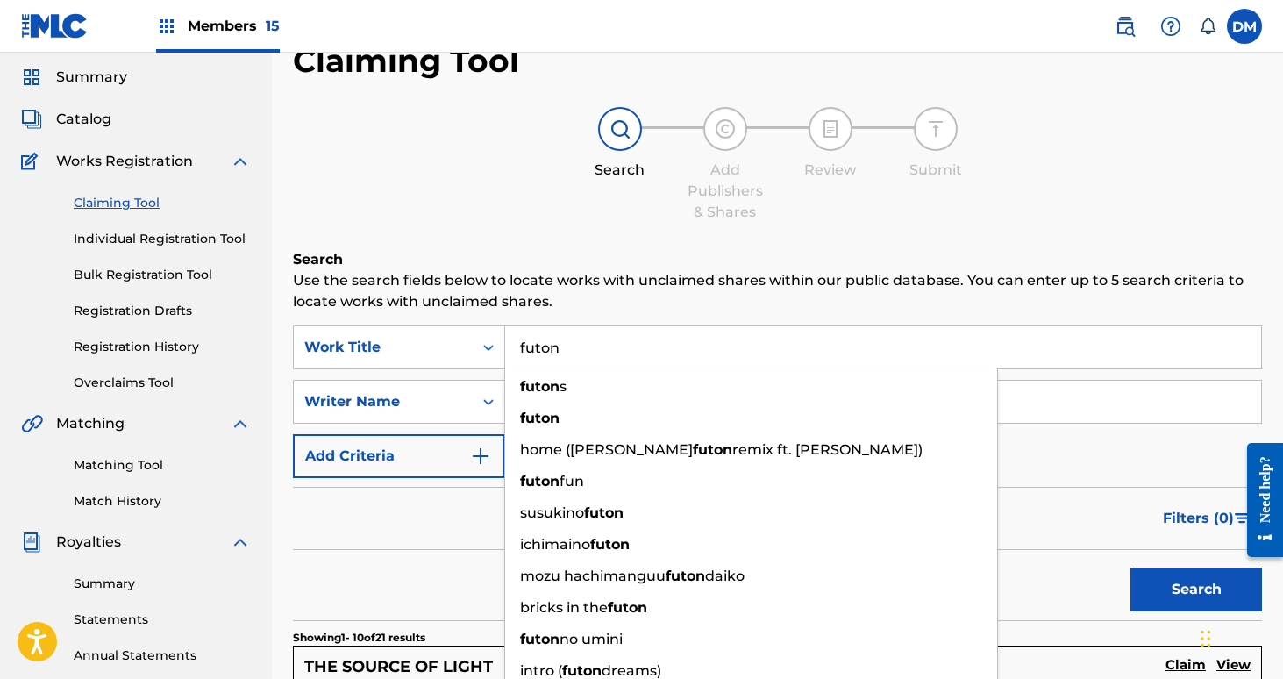
type input "futon"
click at [1130, 567] on button "Search" at bounding box center [1196, 589] width 132 height 44
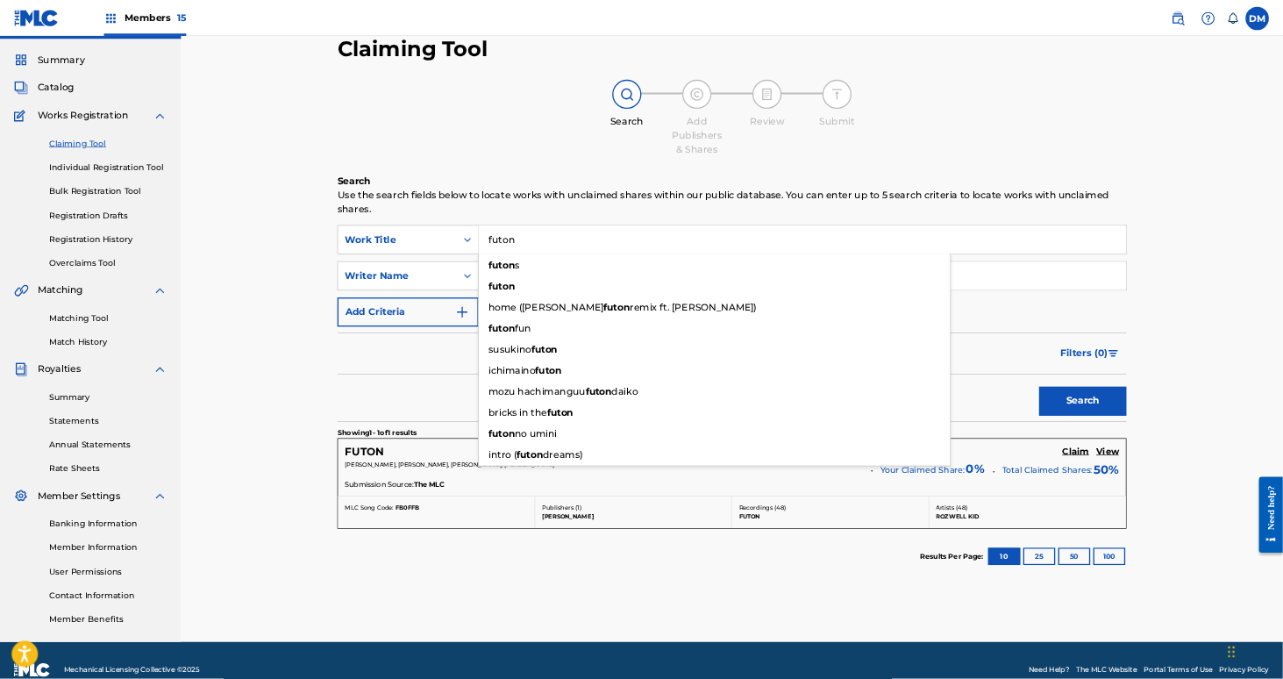
scroll to position [44, 0]
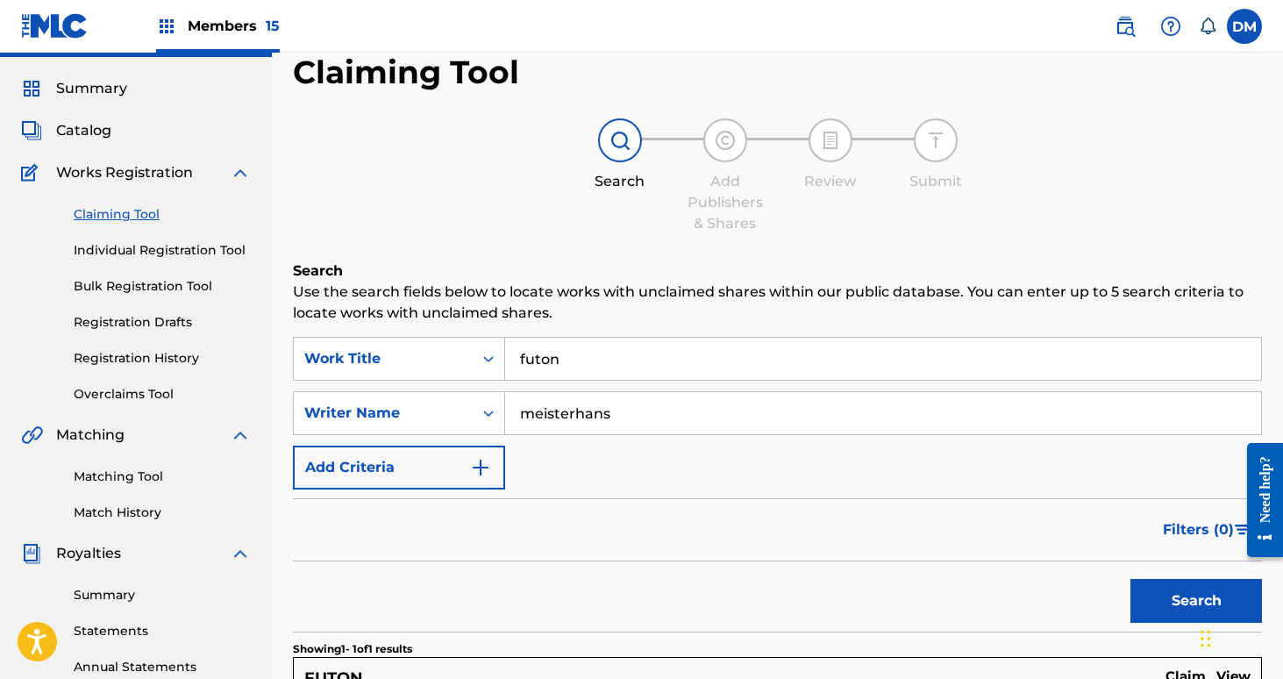
click at [1091, 169] on div "Search Add Publishers & Shares Review Submit" at bounding box center [777, 176] width 969 height 116
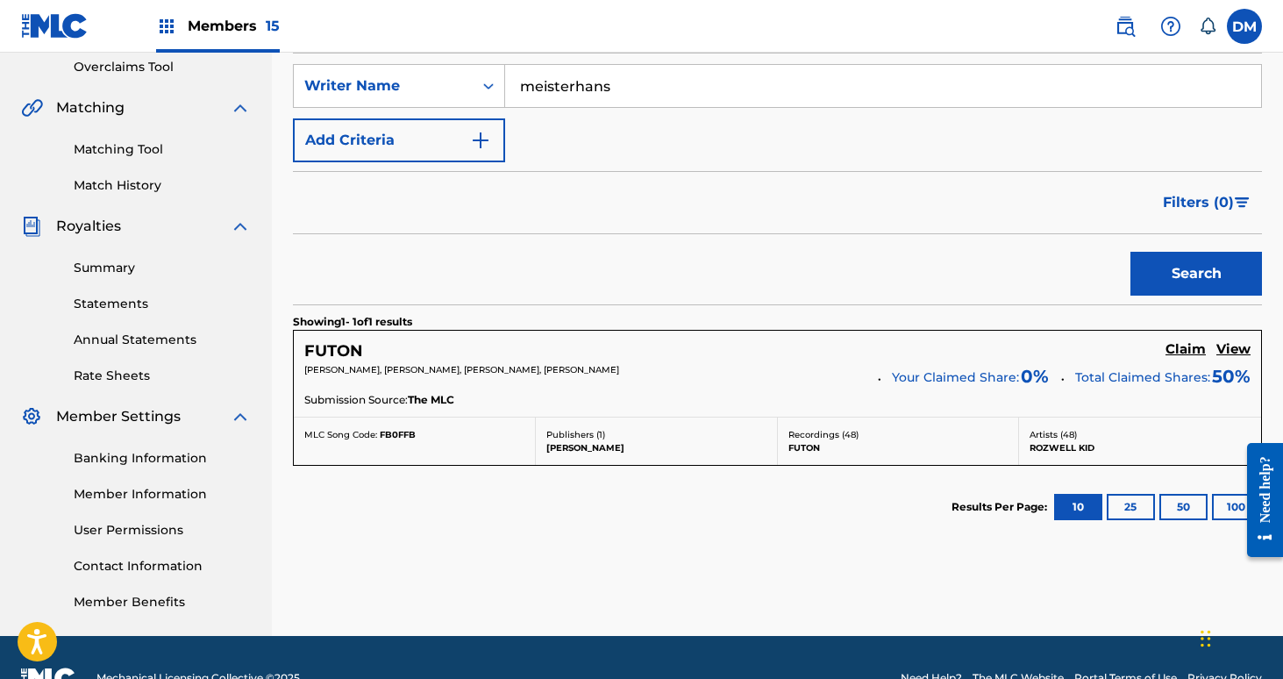
scroll to position [412, 0]
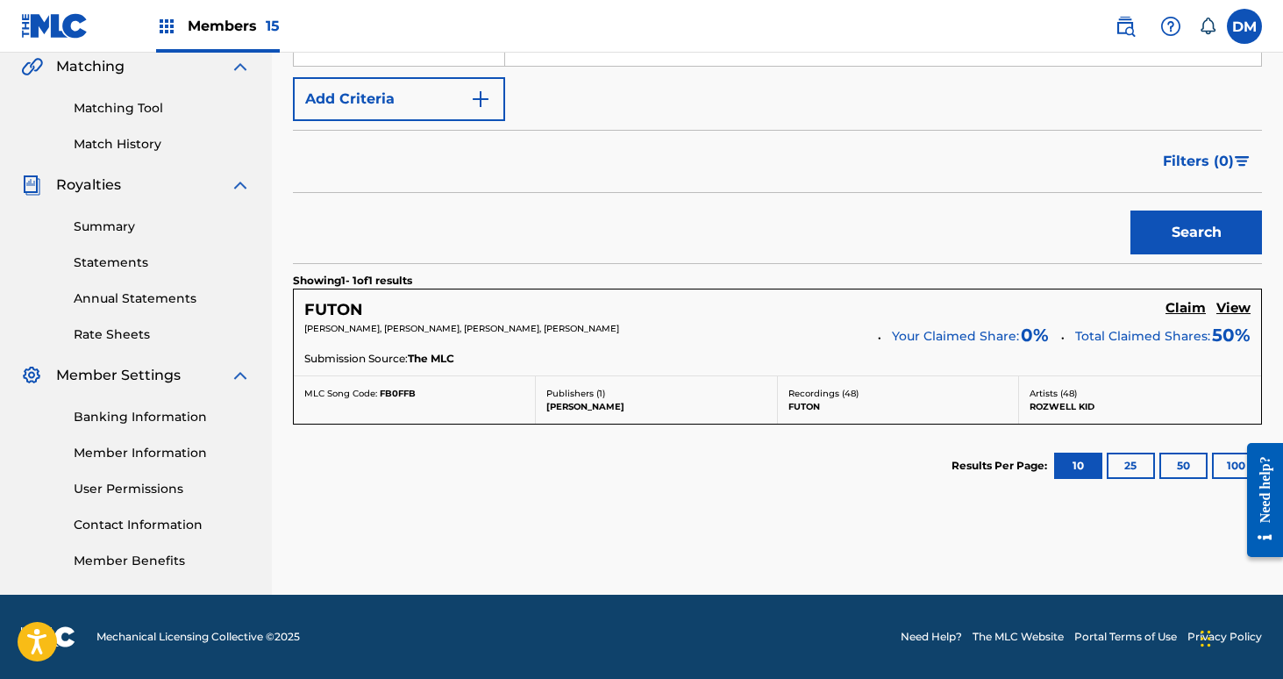
click at [1183, 305] on h5 "Claim" at bounding box center [1185, 308] width 40 height 17
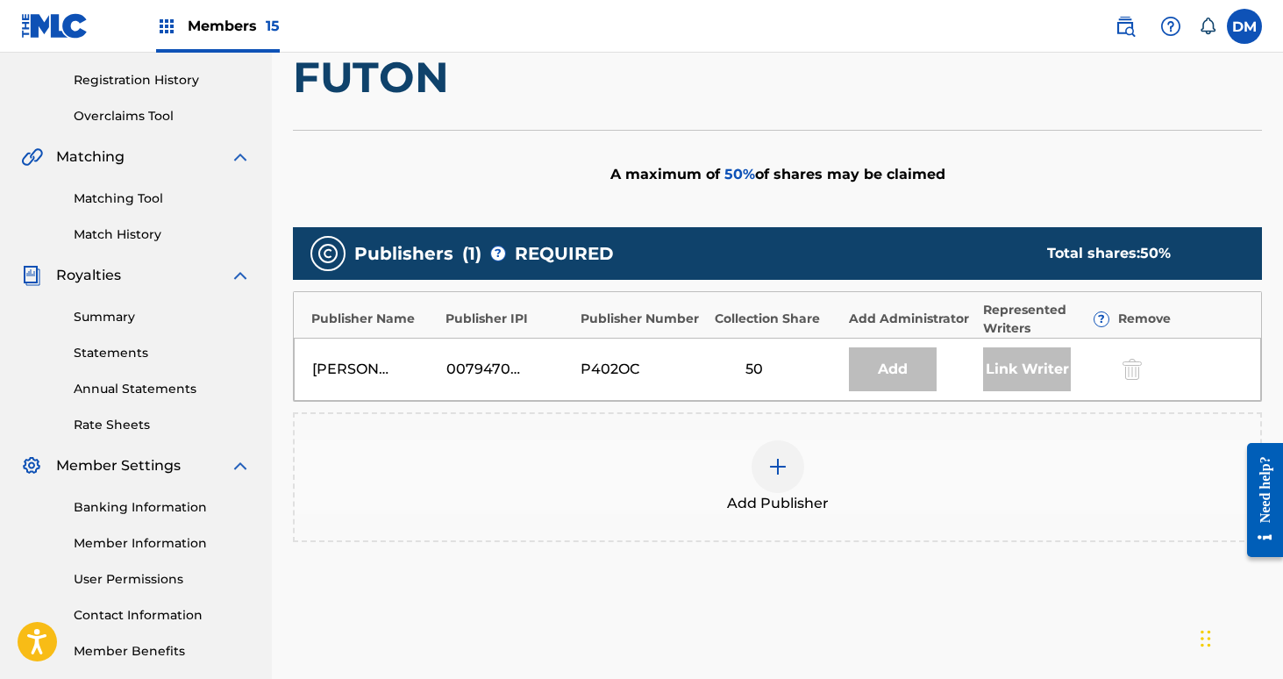
scroll to position [316, 0]
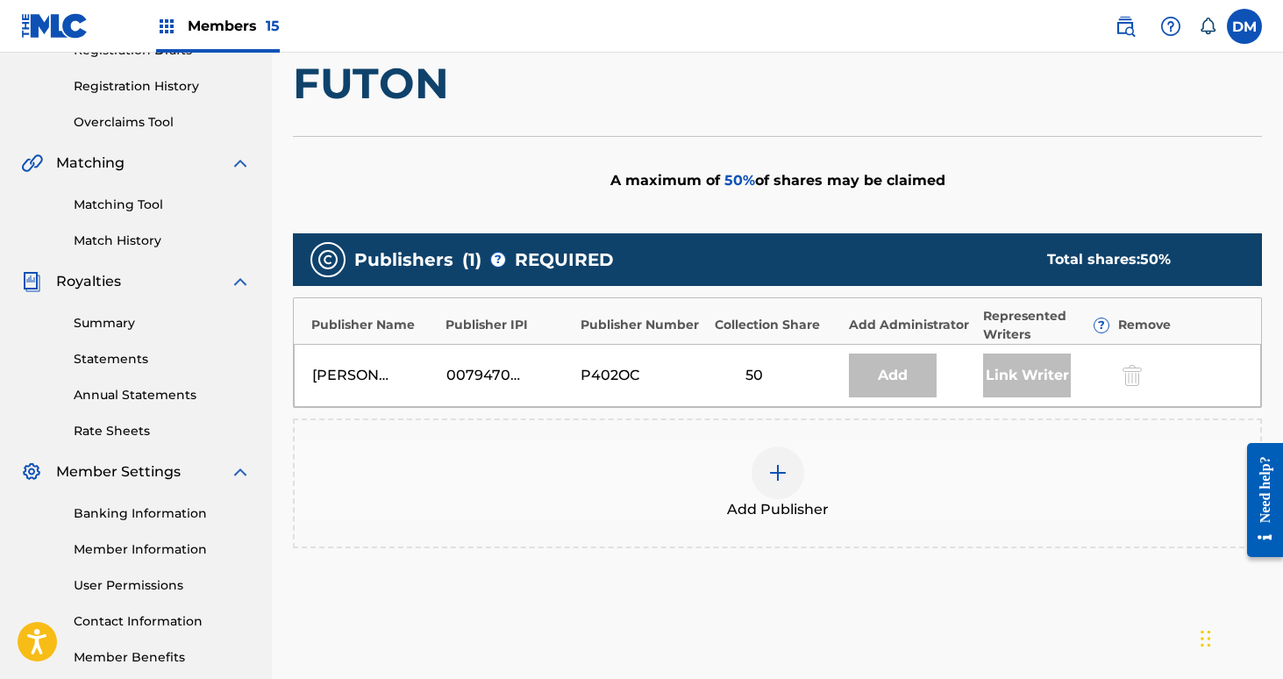
click at [789, 474] on div at bounding box center [777, 472] width 53 height 53
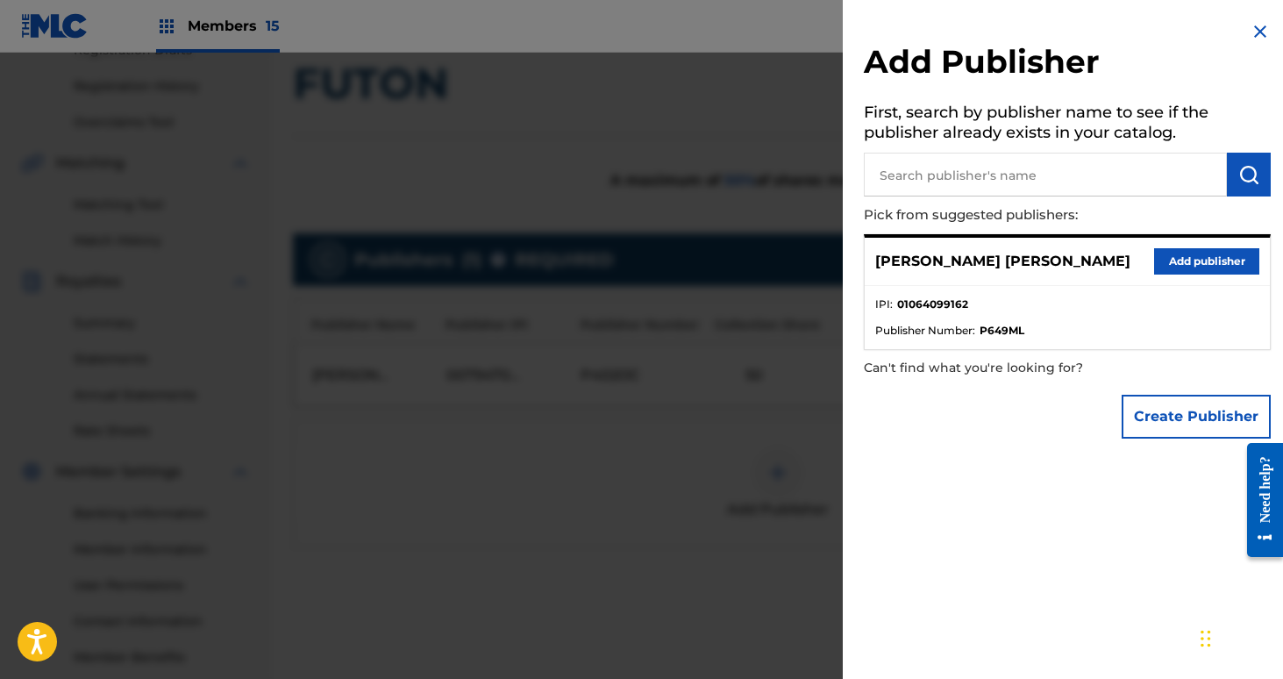
click at [1172, 262] on button "Add publisher" at bounding box center [1206, 261] width 105 height 26
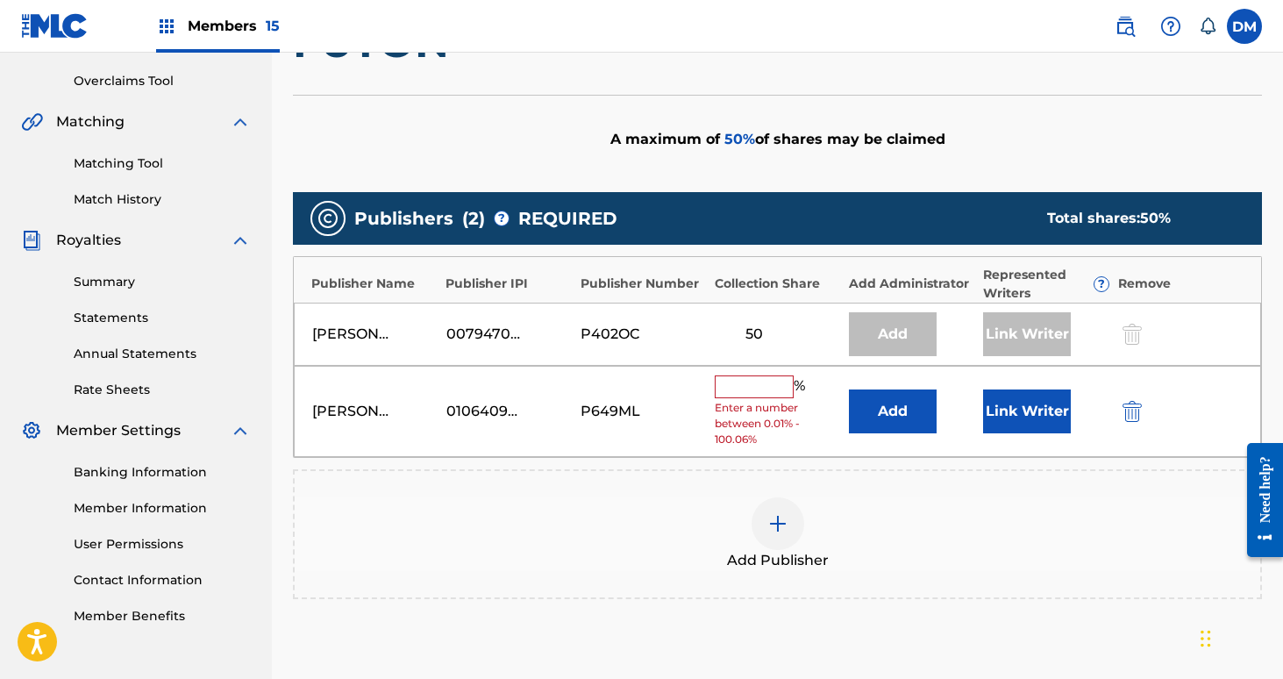
scroll to position [363, 0]
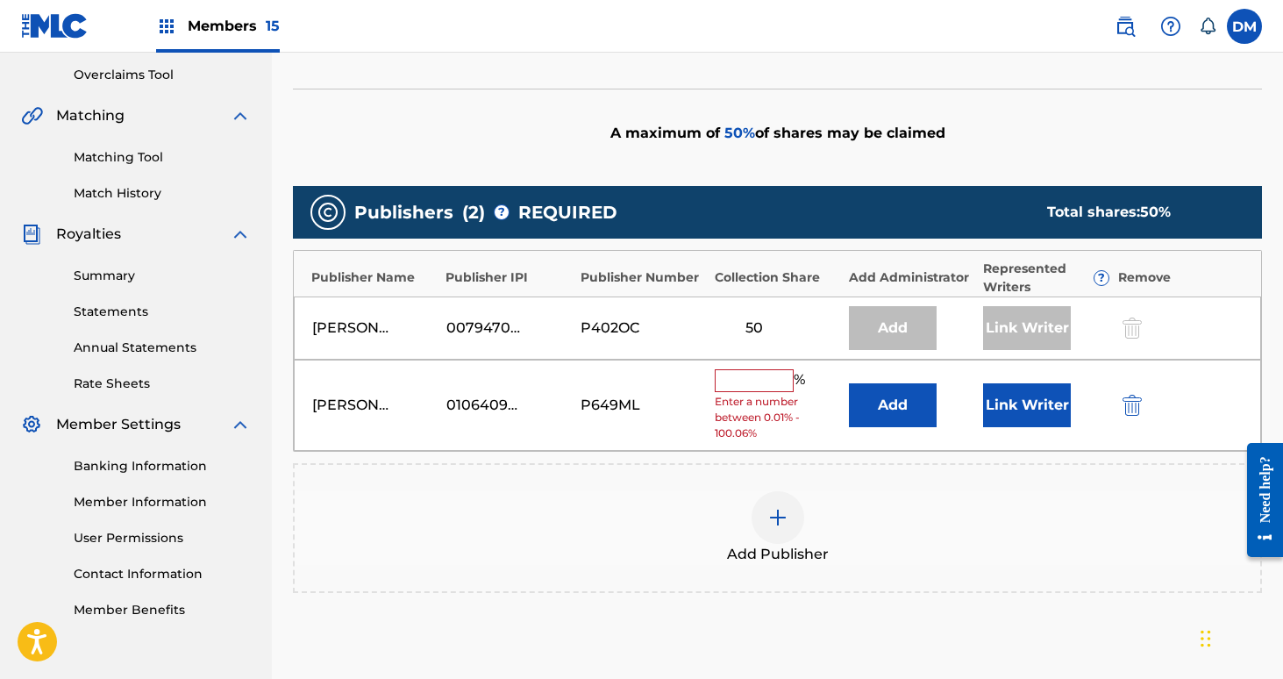
click at [773, 379] on input "text" at bounding box center [754, 380] width 79 height 23
type input "0"
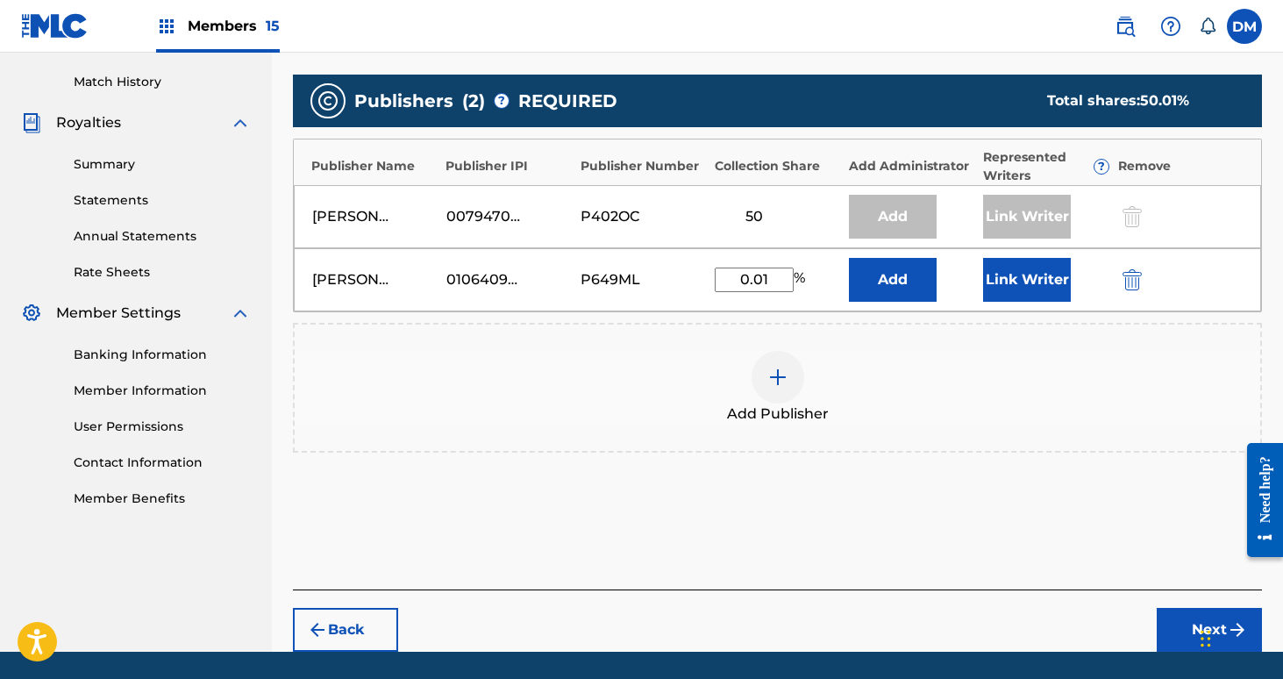
scroll to position [531, 0]
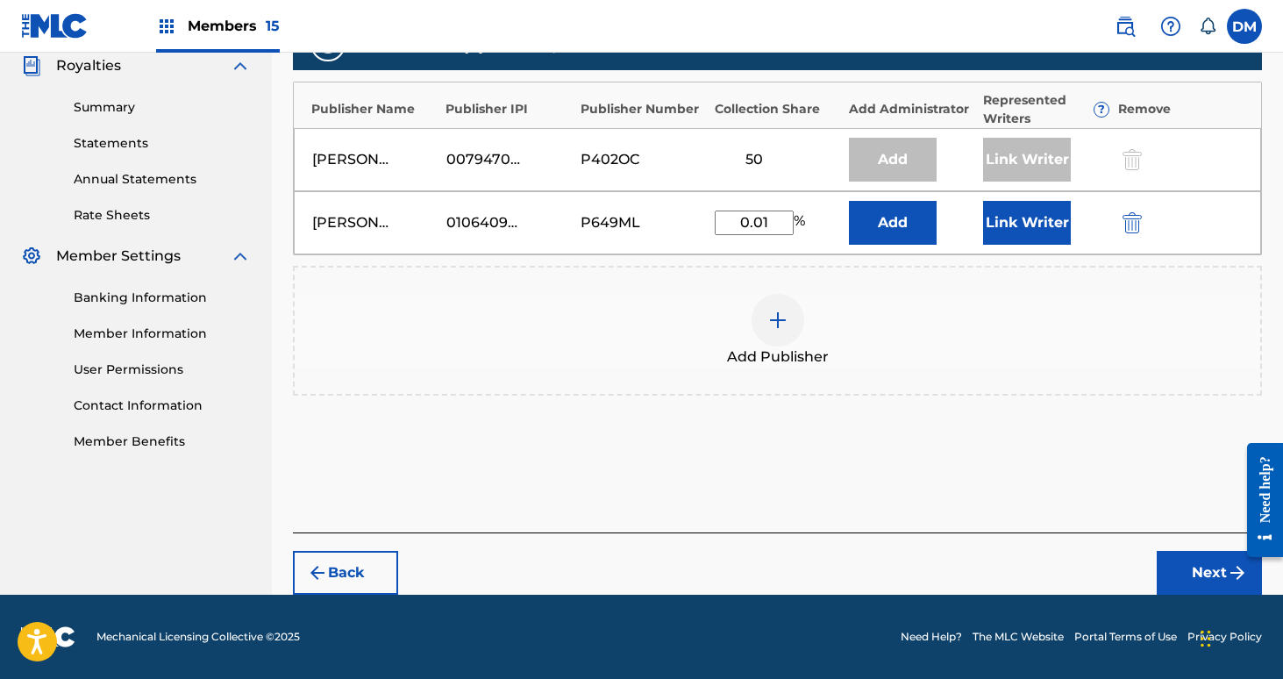
type input "0.01"
click at [1190, 577] on button "Next" at bounding box center [1209, 573] width 105 height 44
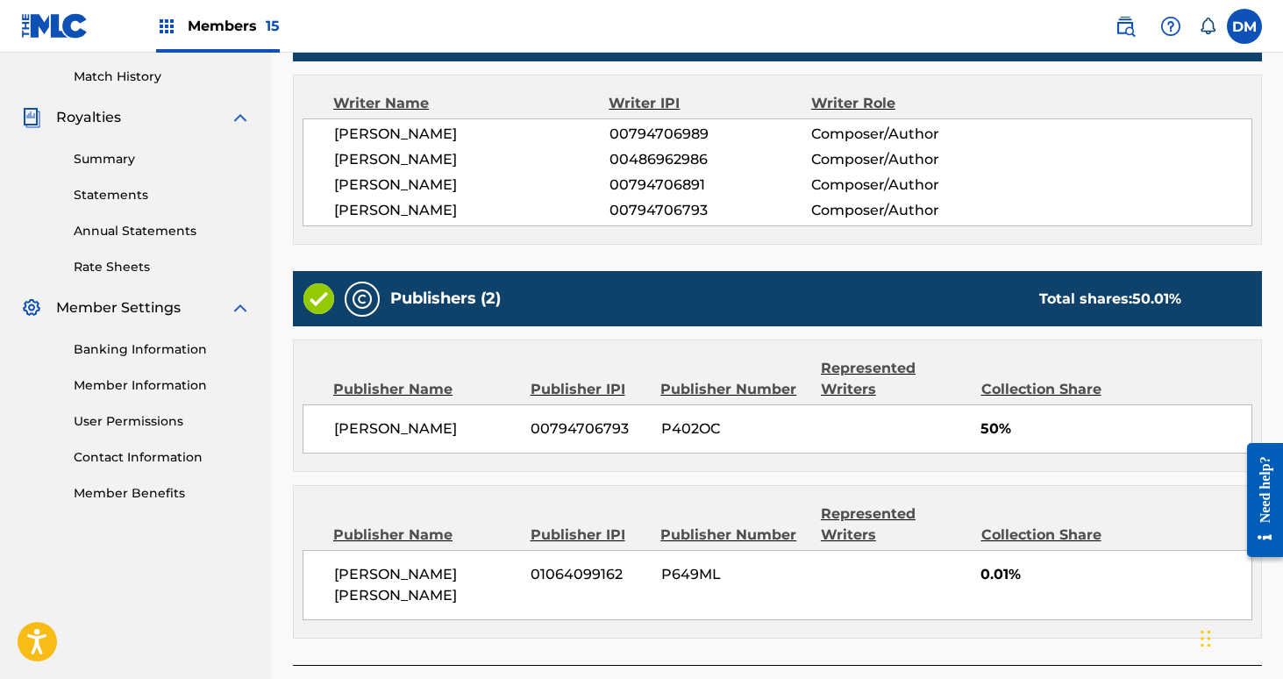
scroll to position [439, 0]
